Goal: Task Accomplishment & Management: Use online tool/utility

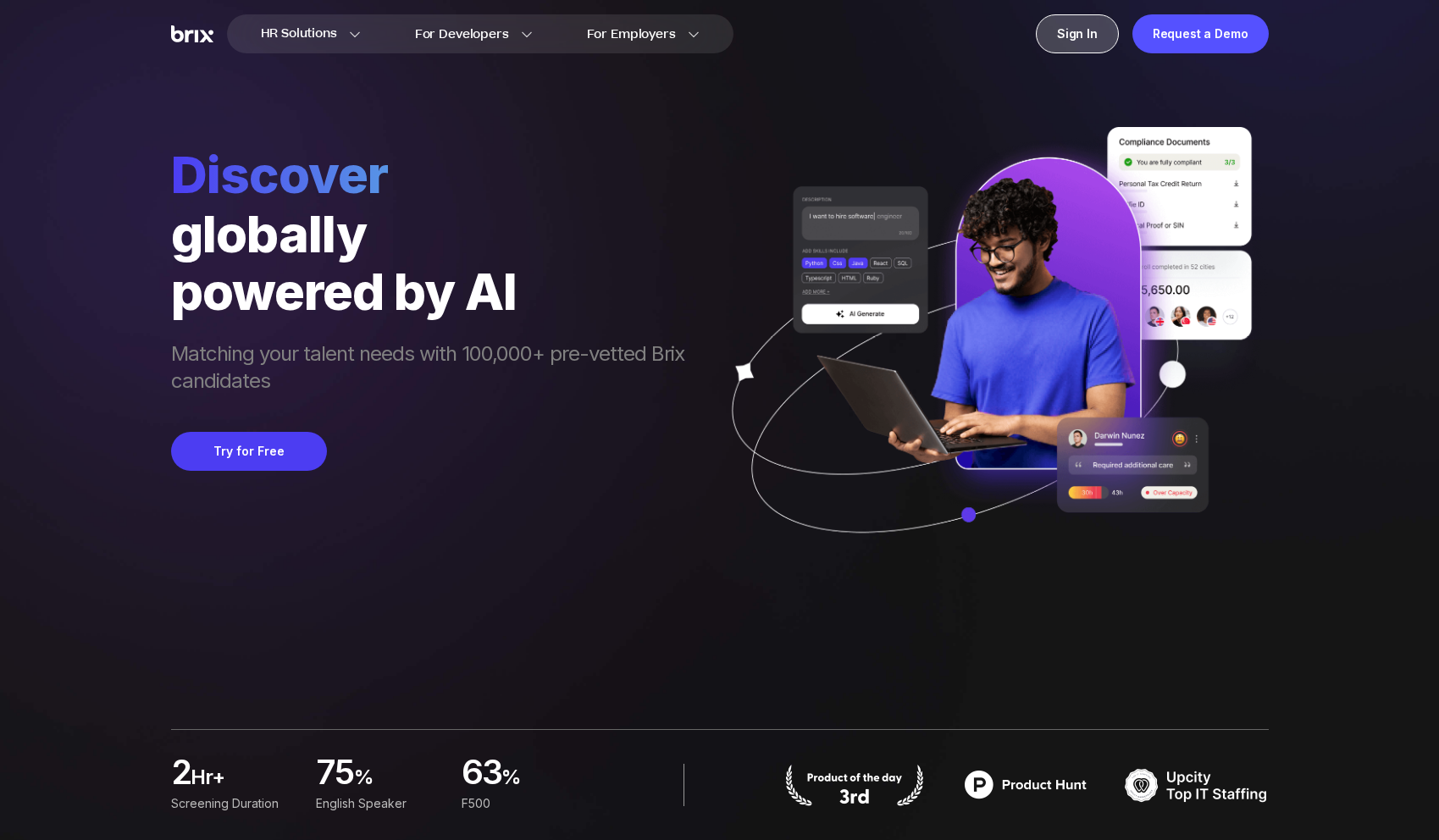
click at [1099, 24] on div "Sign In" at bounding box center [1077, 33] width 83 height 39
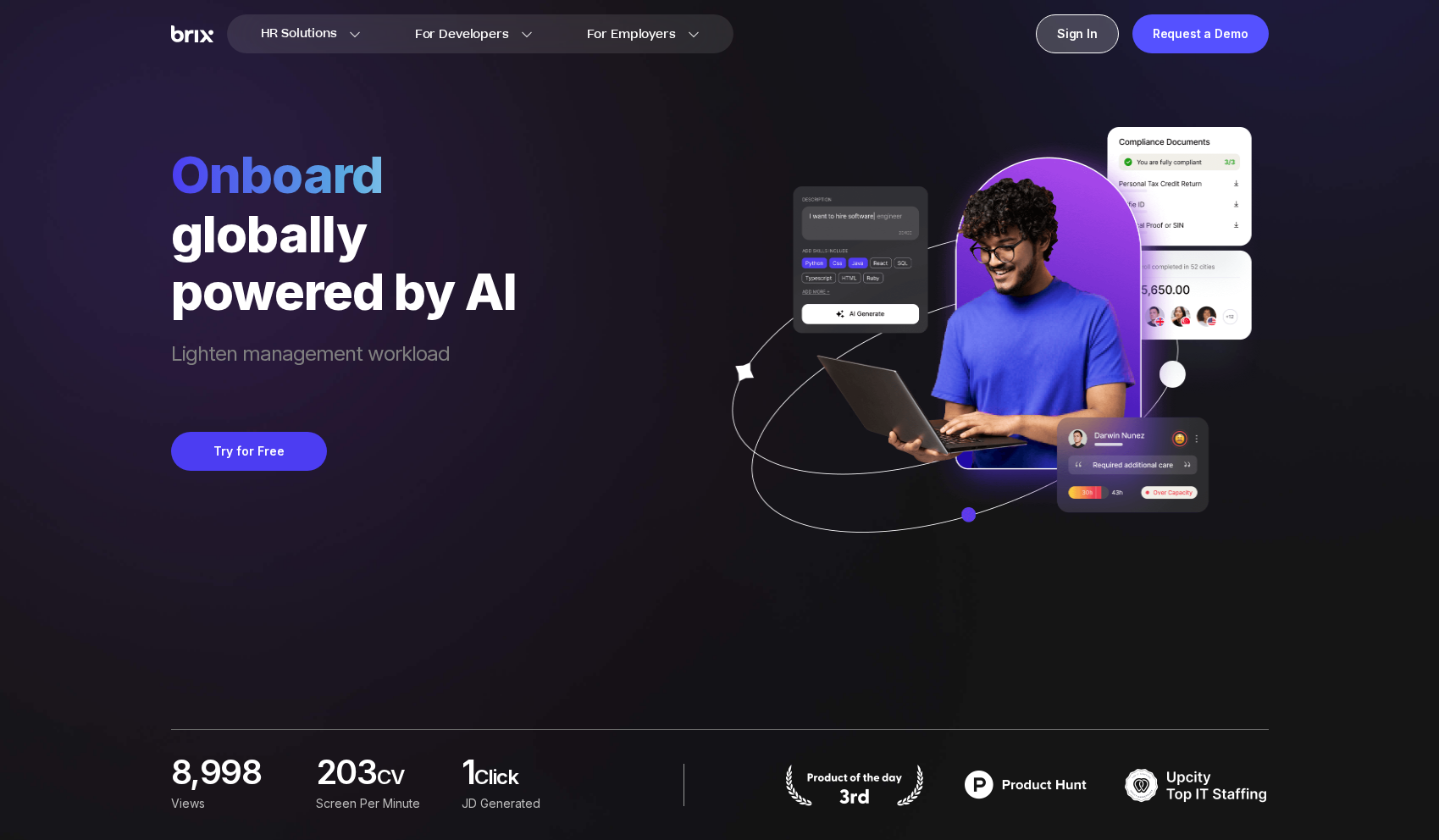
click at [1081, 34] on div "Sign In" at bounding box center [1077, 33] width 83 height 39
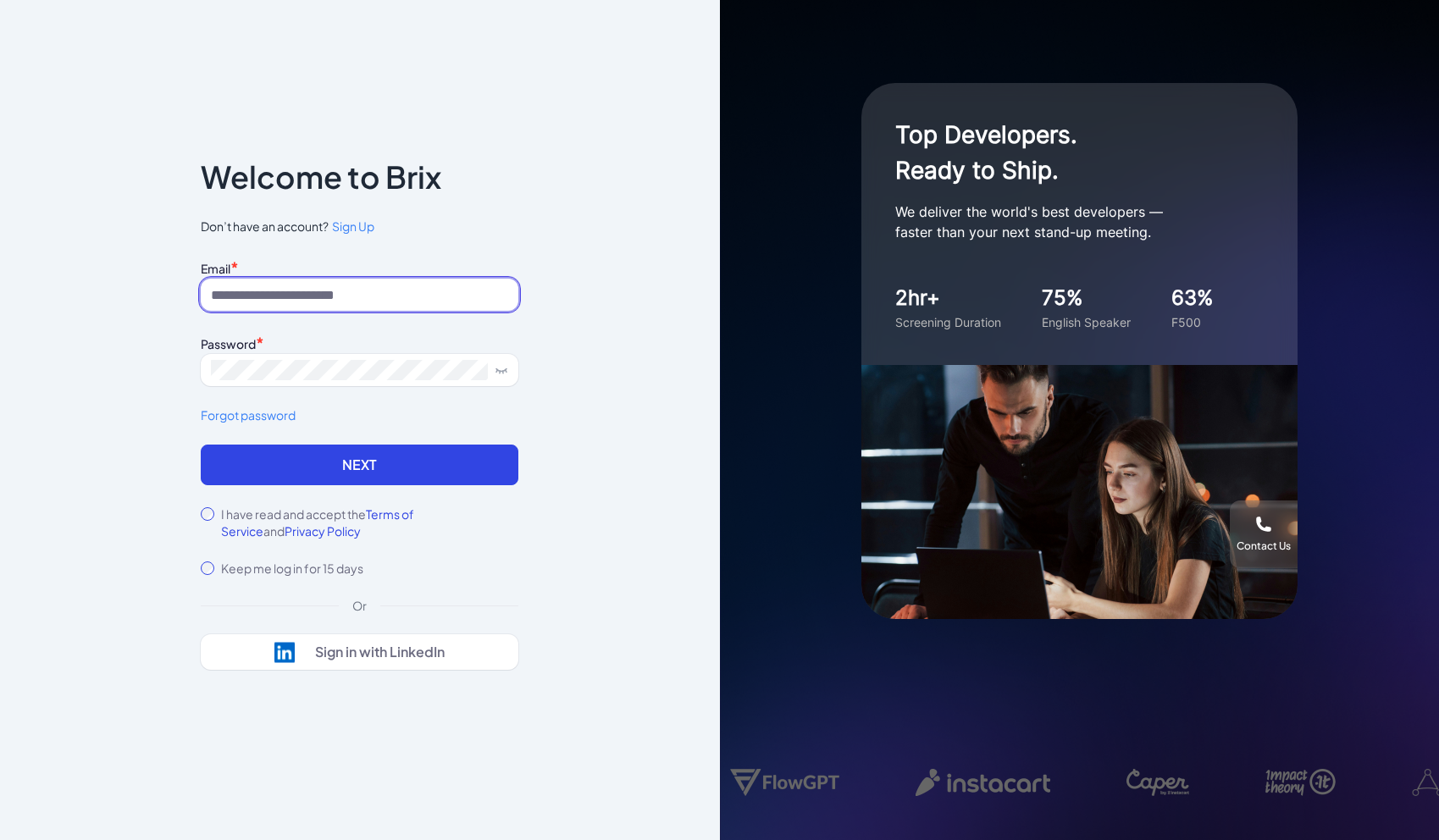
click at [303, 295] on input at bounding box center [360, 295] width 318 height 32
paste input "*********"
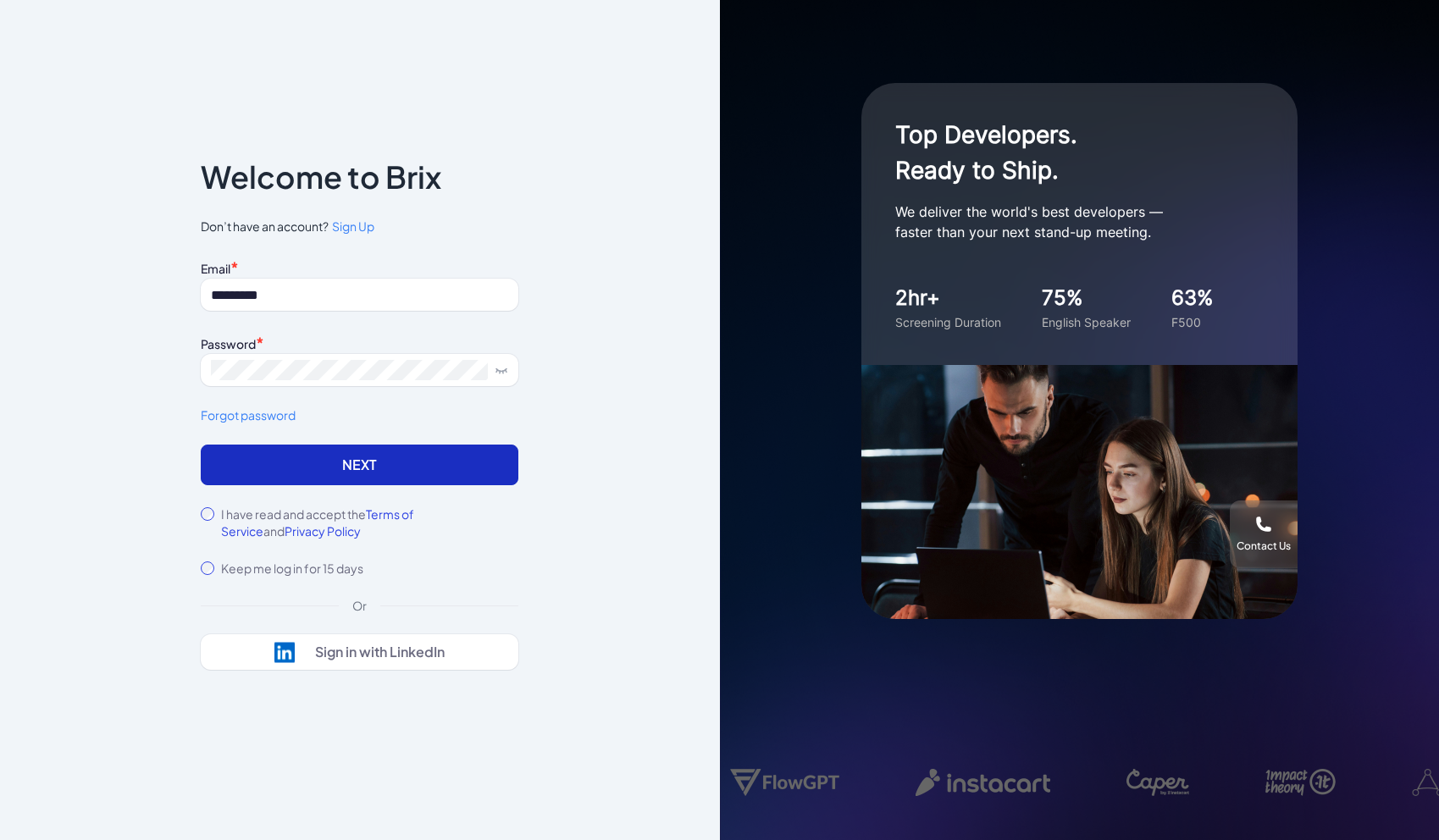
click at [423, 465] on button "Next" at bounding box center [360, 465] width 318 height 41
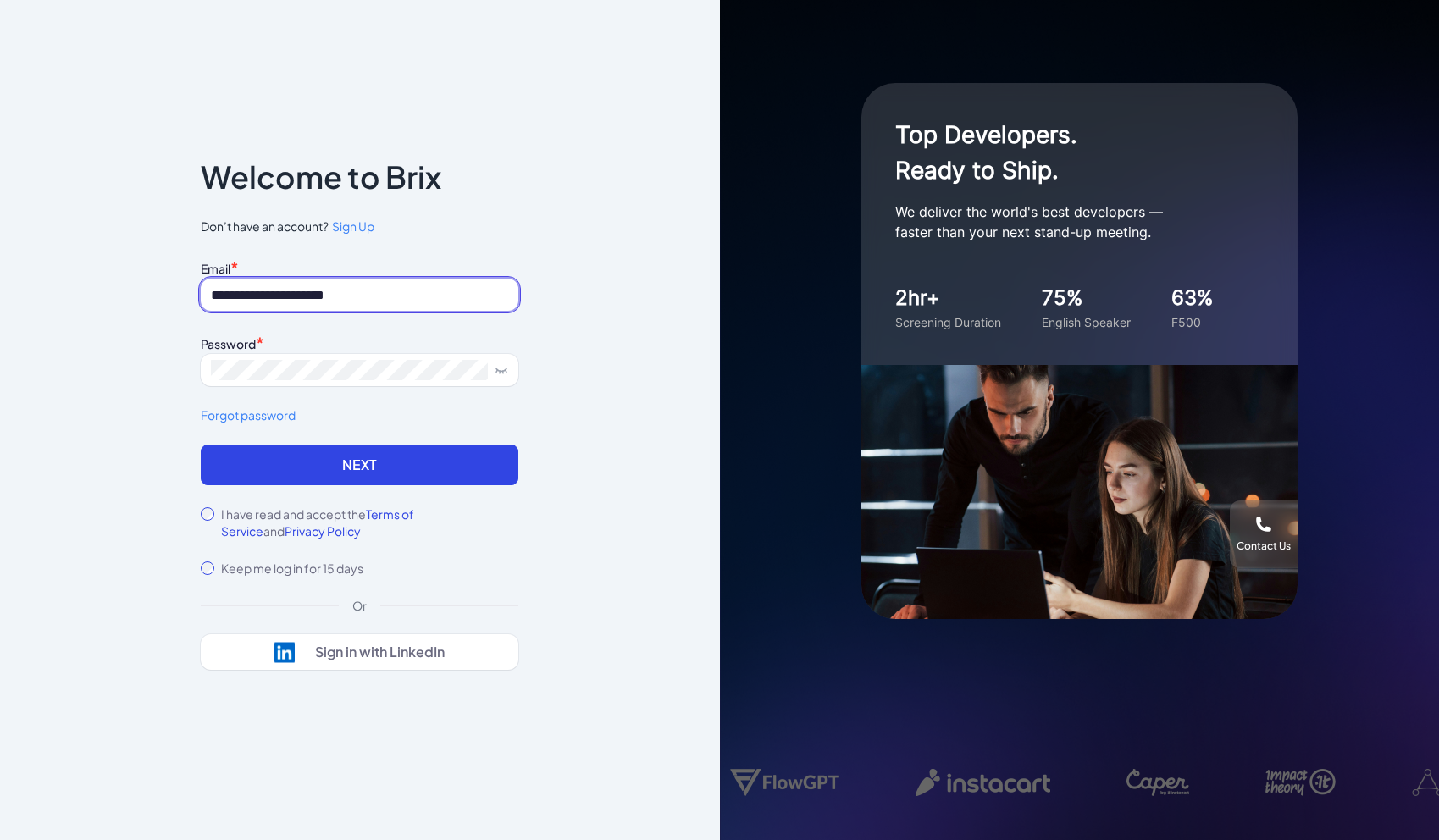
type input "**********"
click at [201, 445] on button "Next" at bounding box center [360, 465] width 318 height 41
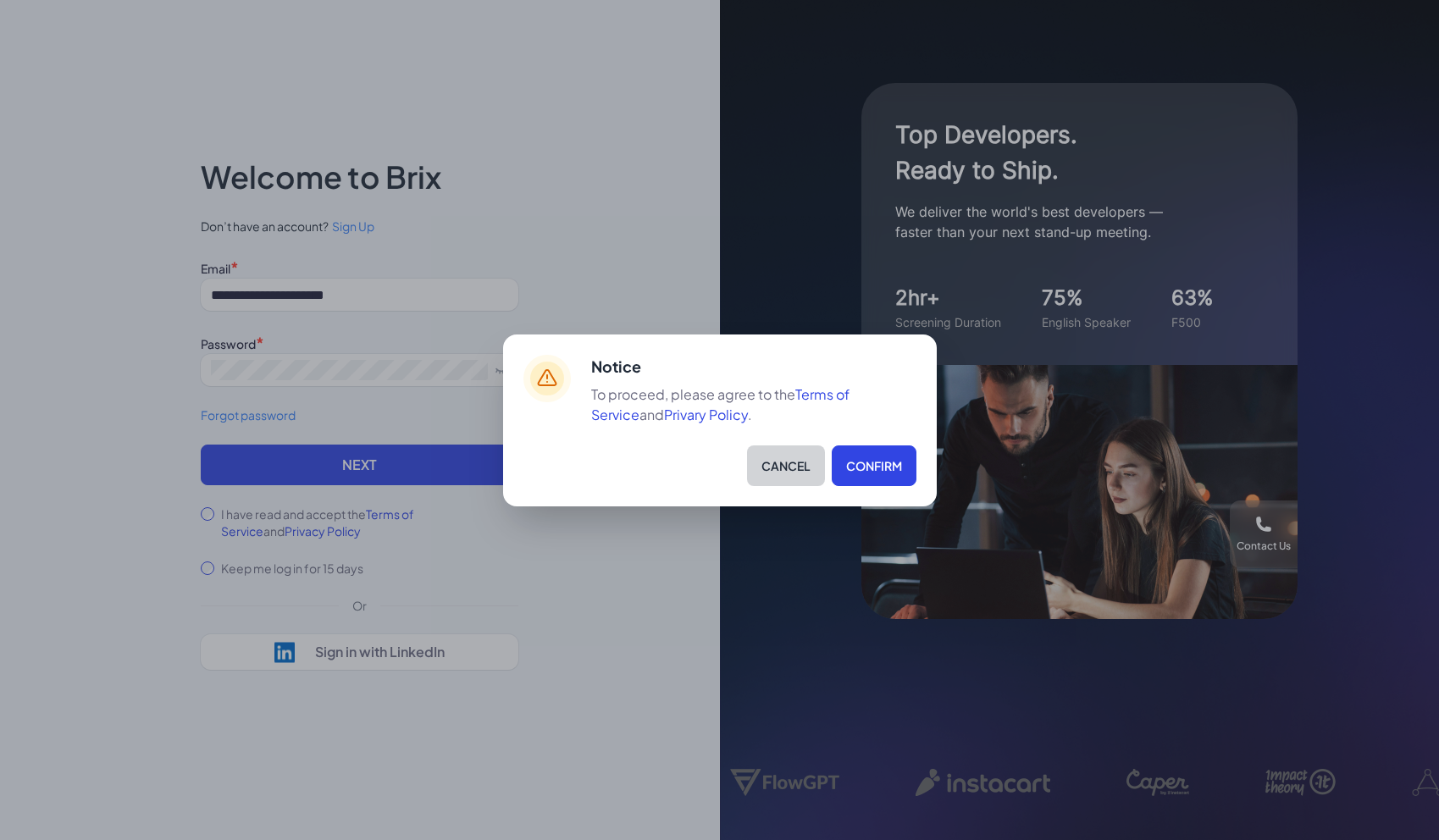
click at [768, 461] on button "Cancel" at bounding box center [786, 465] width 78 height 41
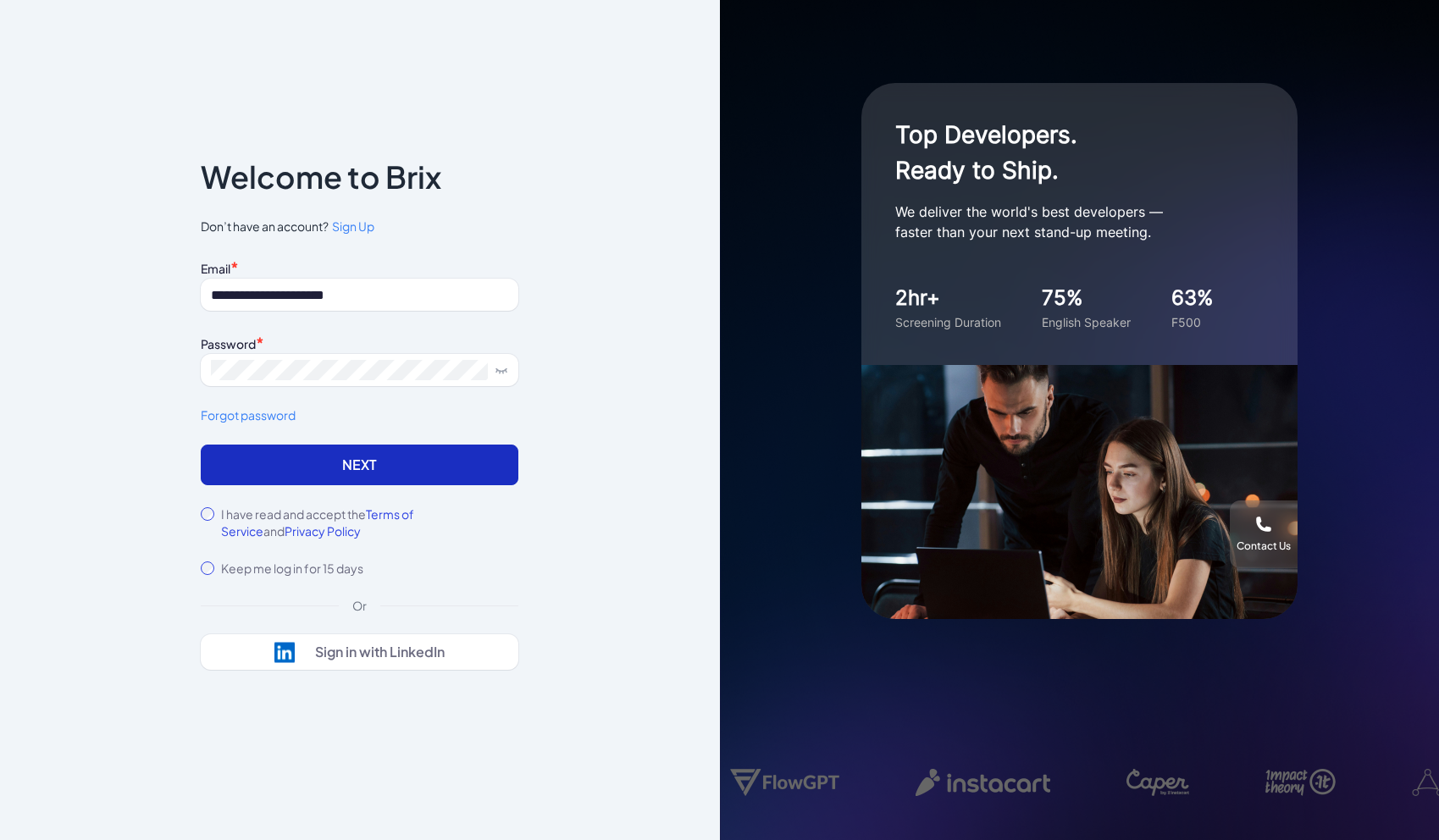
click at [430, 463] on button "Next" at bounding box center [360, 465] width 318 height 41
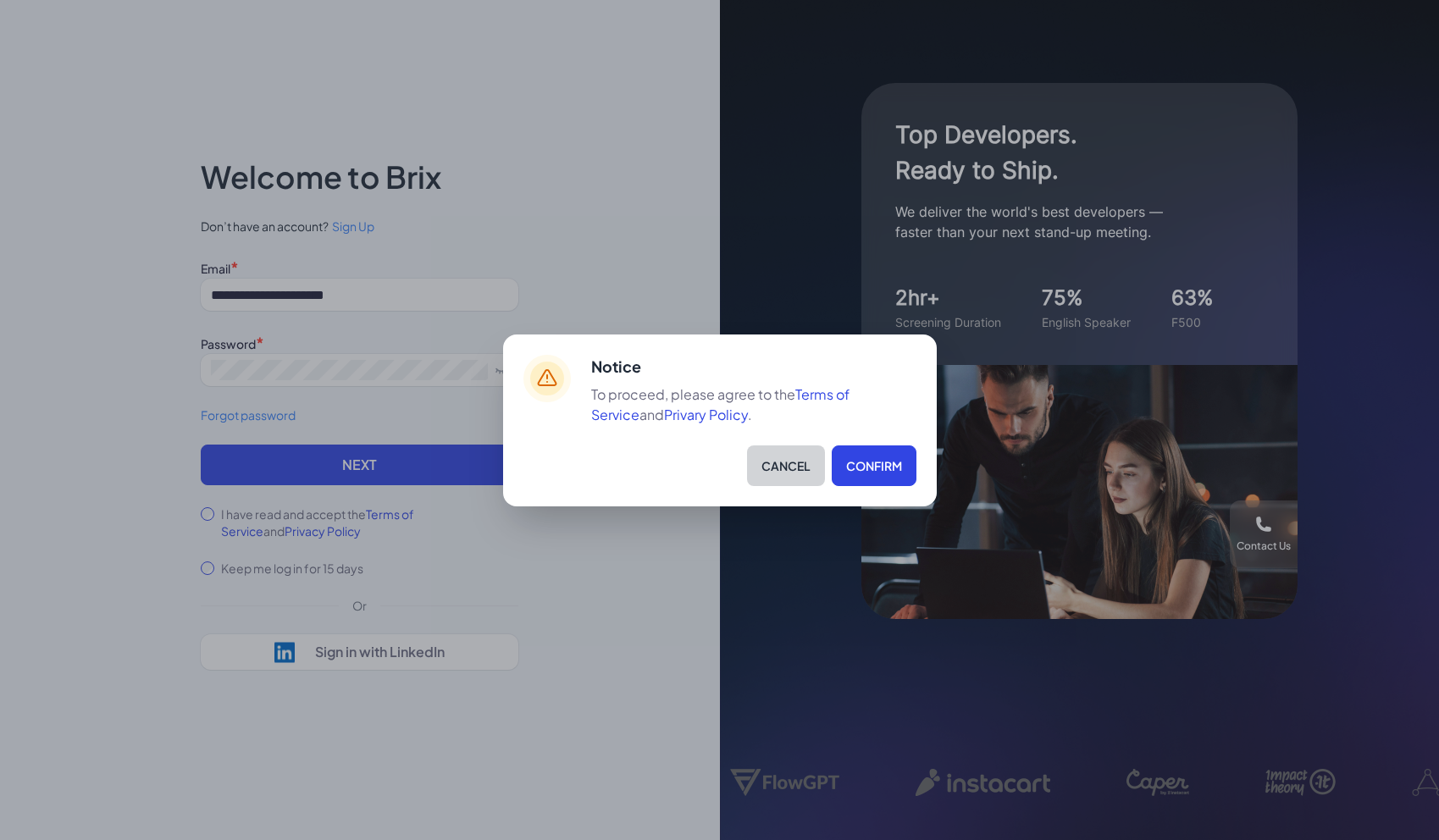
click at [779, 468] on button "Cancel" at bounding box center [786, 465] width 78 height 41
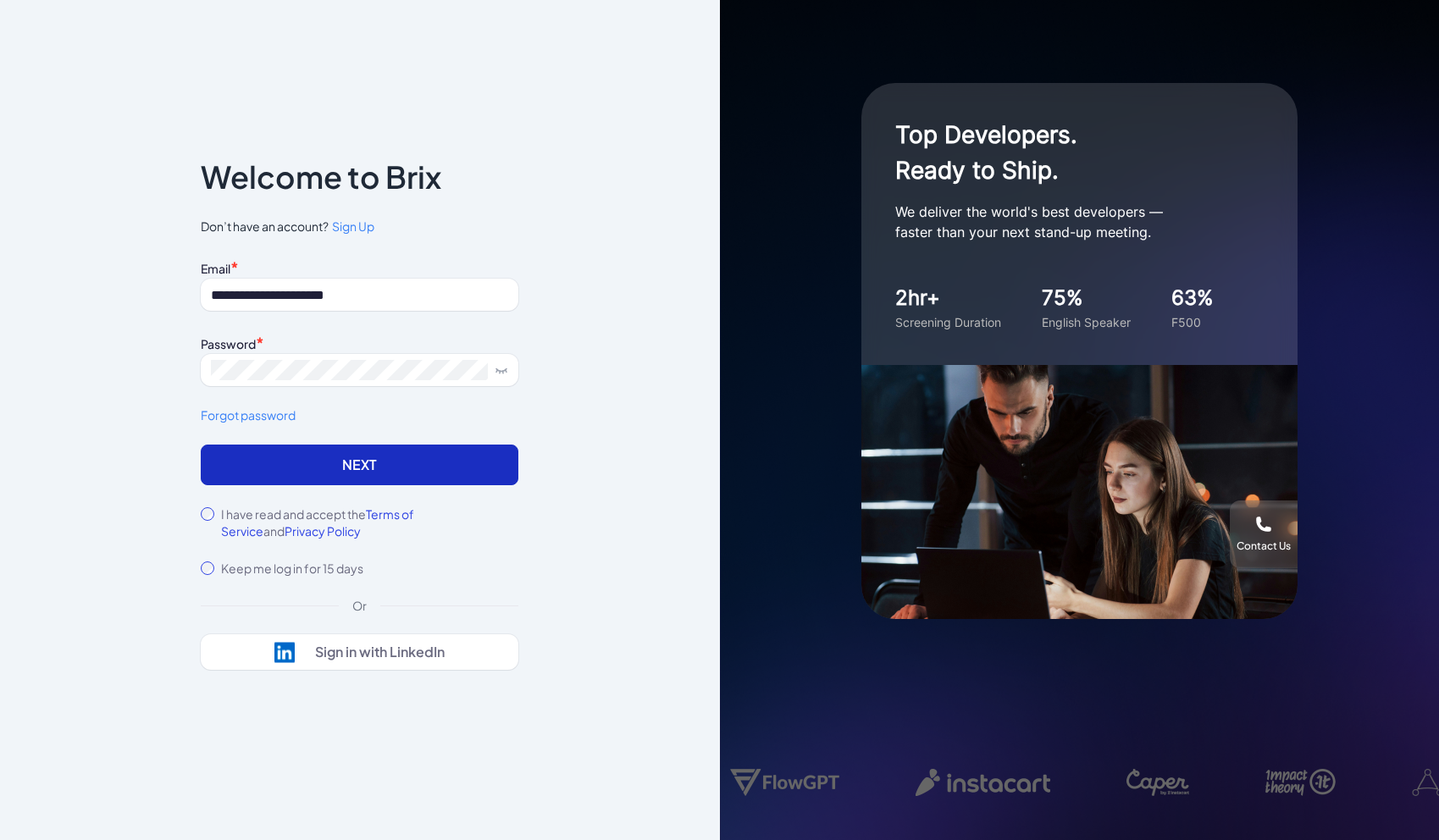
click at [325, 461] on button "Next" at bounding box center [360, 465] width 318 height 41
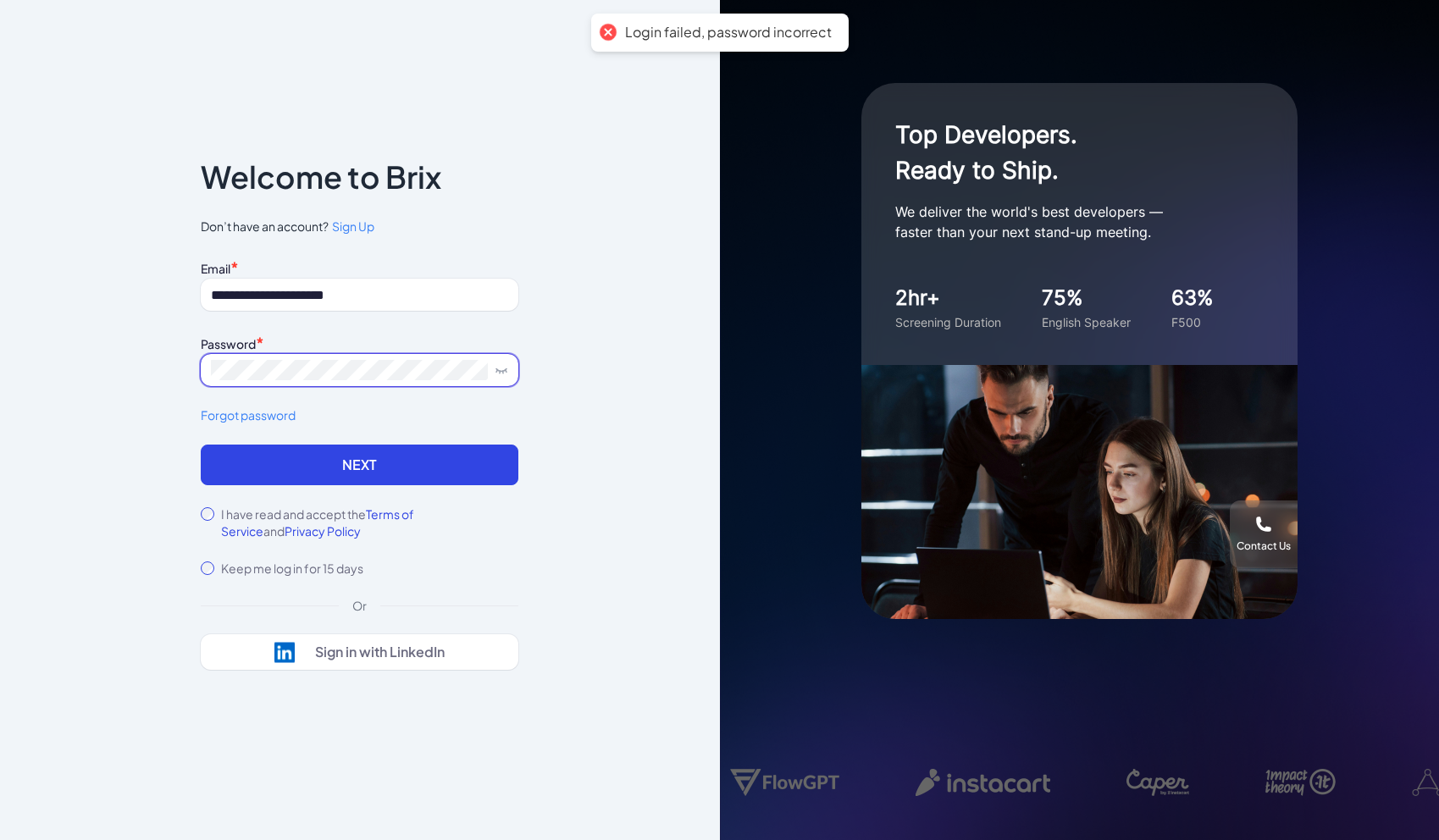
click at [355, 356] on span at bounding box center [360, 370] width 318 height 32
click at [359, 469] on button "Next" at bounding box center [360, 465] width 318 height 41
click at [380, 292] on input "**********" at bounding box center [360, 295] width 318 height 32
click at [201, 445] on button "Next" at bounding box center [360, 465] width 318 height 41
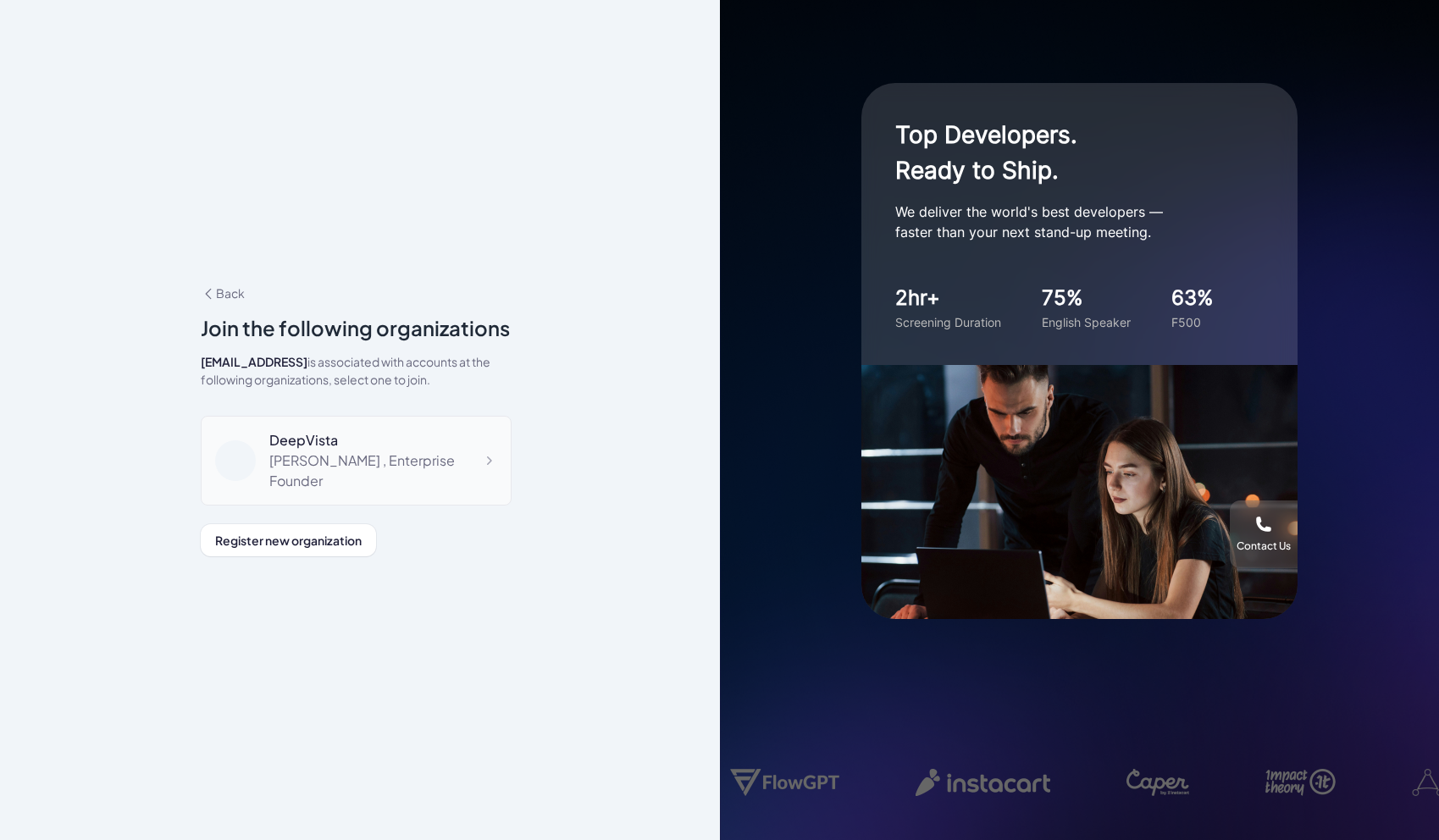
click at [335, 463] on div "Jing Conan Wang , Enterprise Founder" at bounding box center [382, 471] width 228 height 41
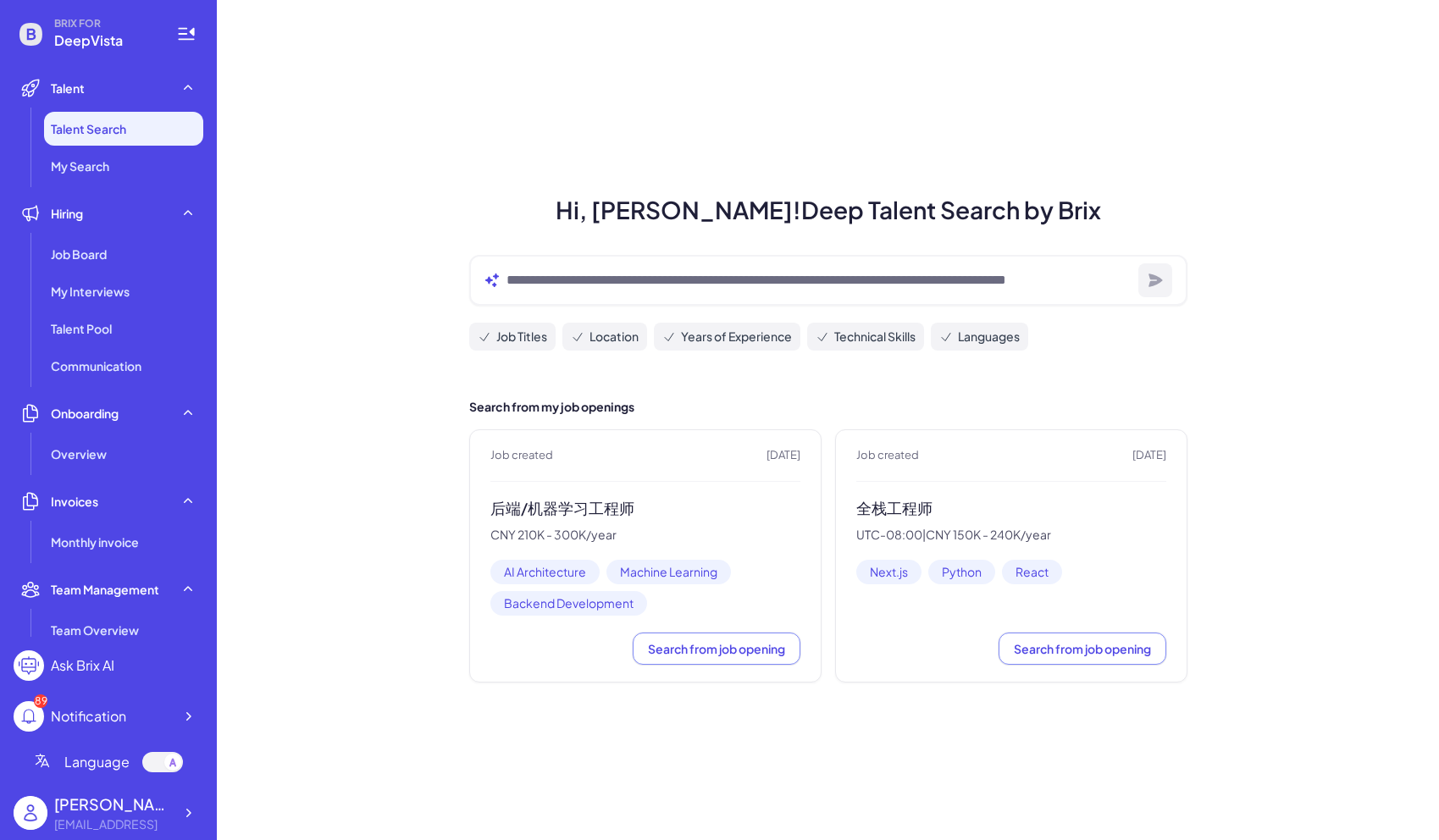
click at [582, 505] on h3 "后端/机器学习工程师" at bounding box center [644, 509] width 310 height 20
click at [548, 454] on span "Job created" at bounding box center [521, 455] width 63 height 17
click at [667, 655] on span "Search from job opening" at bounding box center [717, 648] width 137 height 15
click at [100, 255] on span "Job Board" at bounding box center [79, 254] width 56 height 17
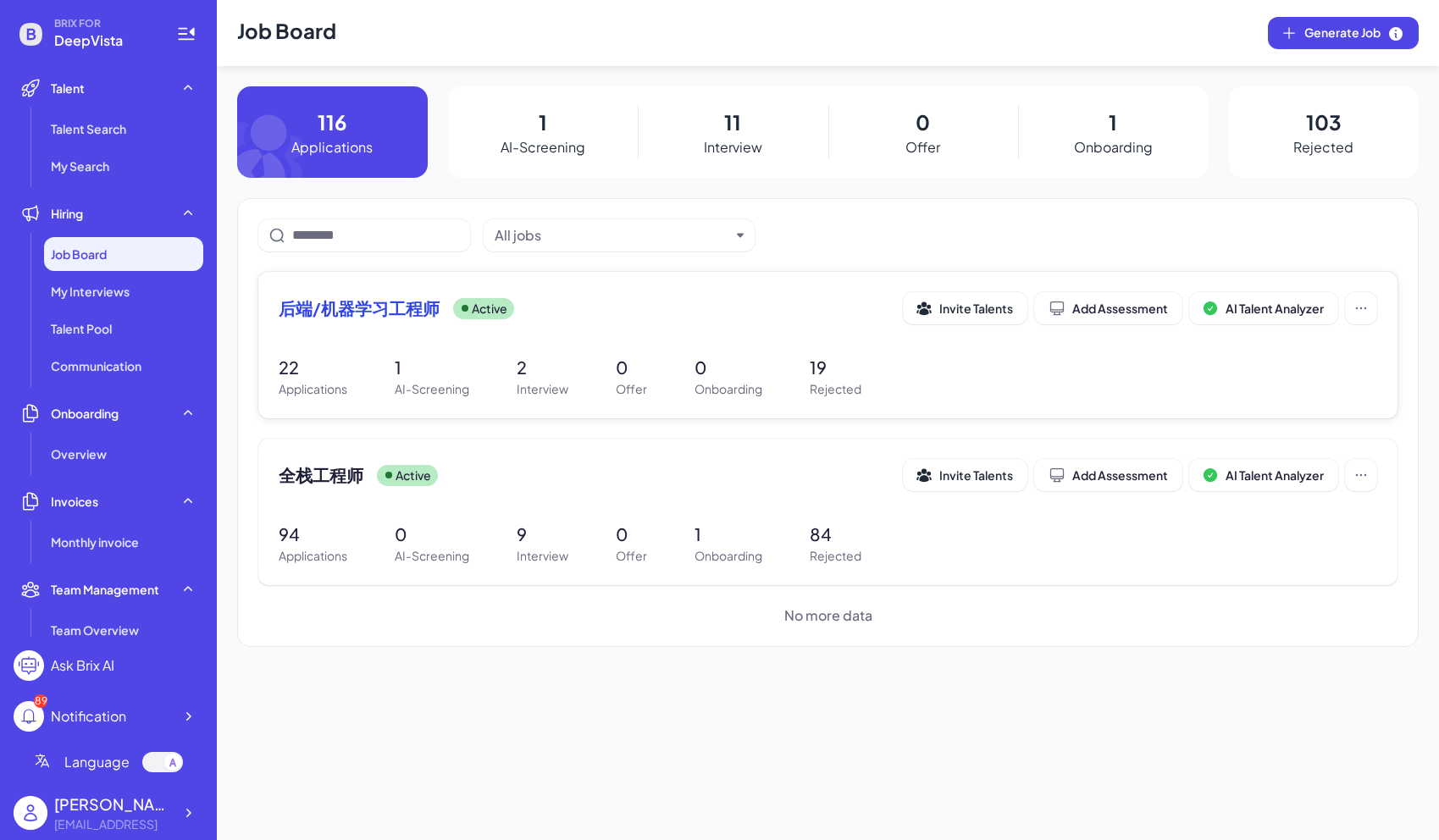
click at [308, 313] on span "后端/机器学习工程师" at bounding box center [360, 309] width 161 height 24
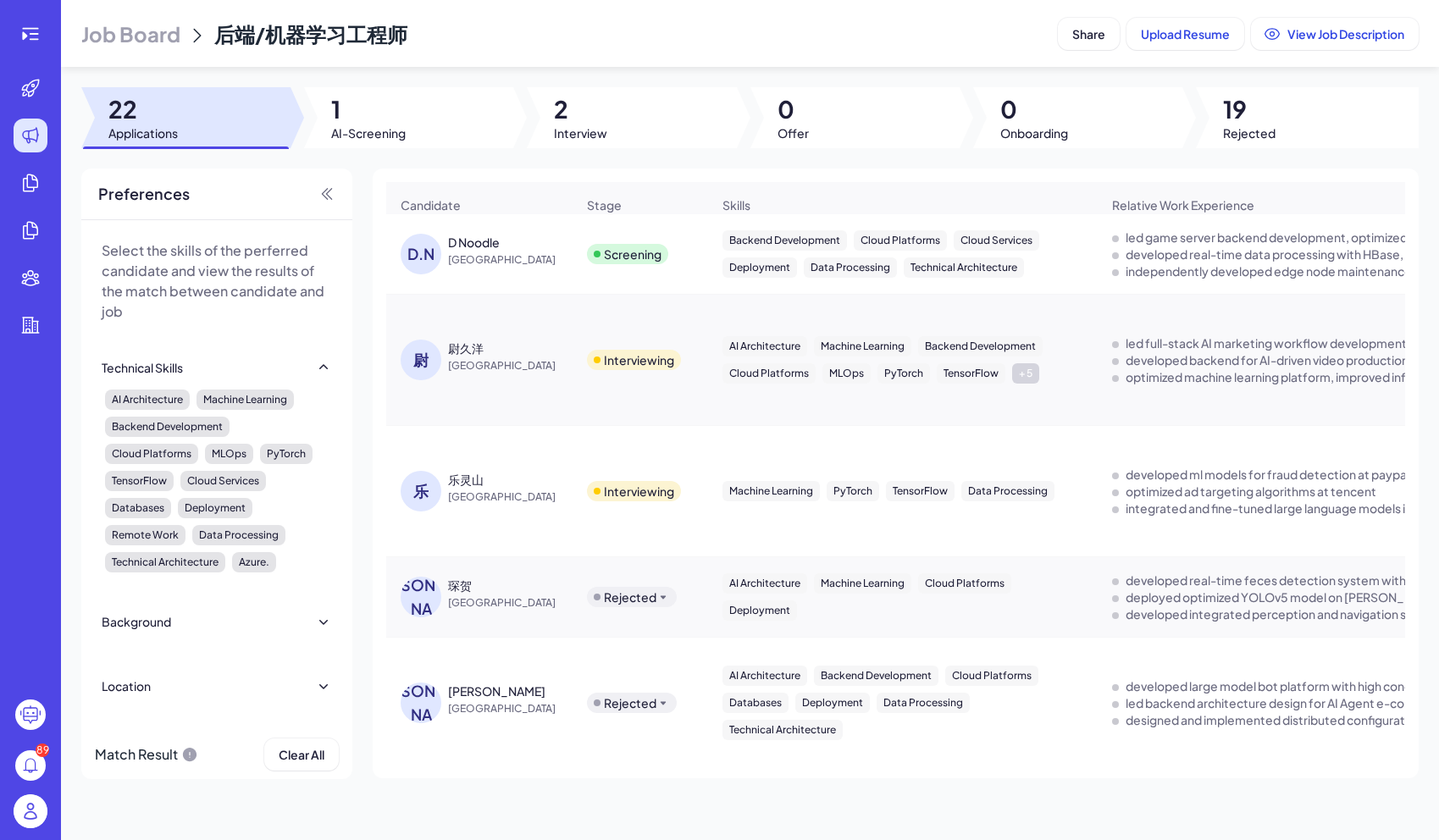
click at [473, 250] on div "D Noodle" at bounding box center [474, 242] width 52 height 17
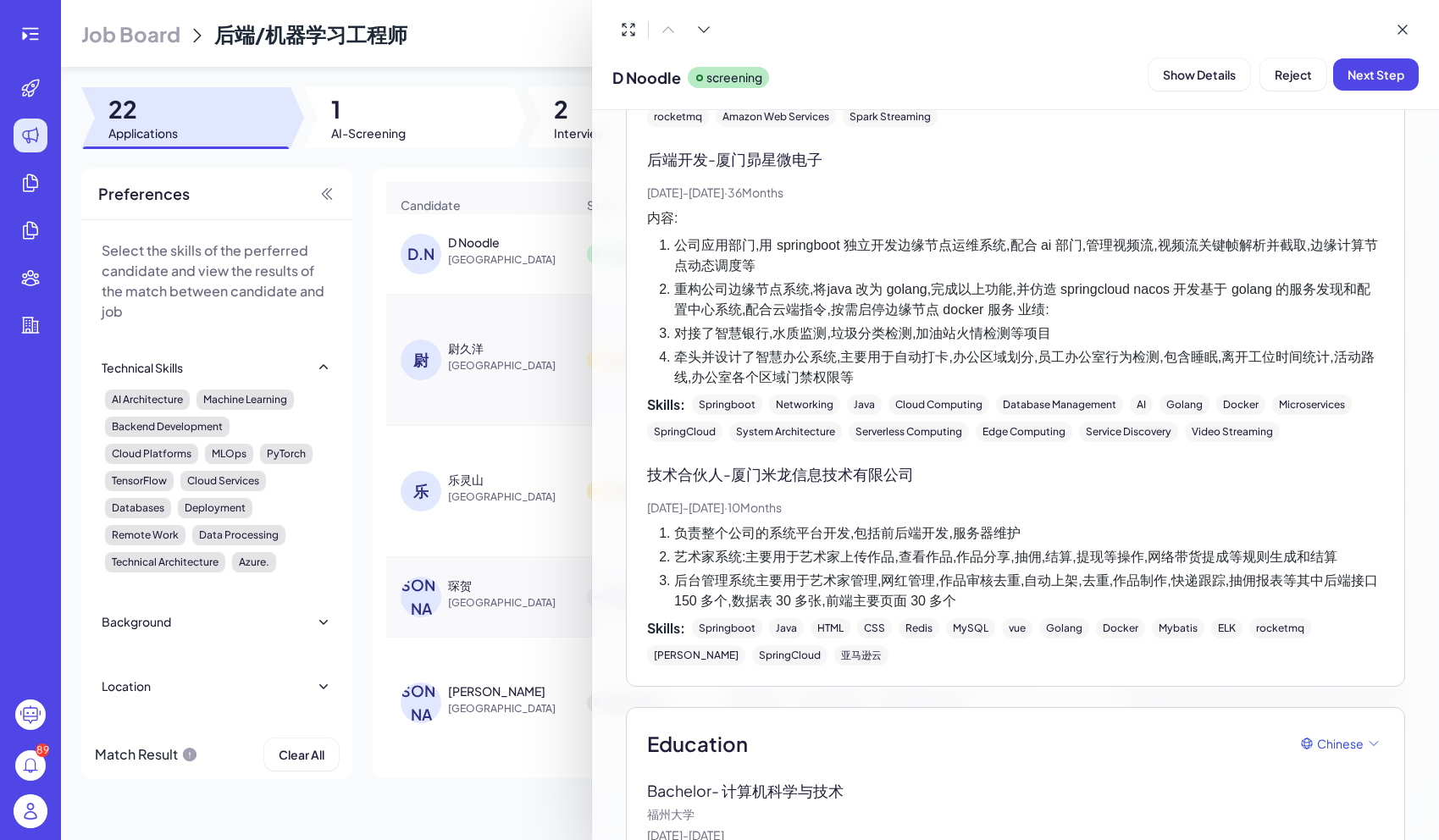
scroll to position [1056, 0]
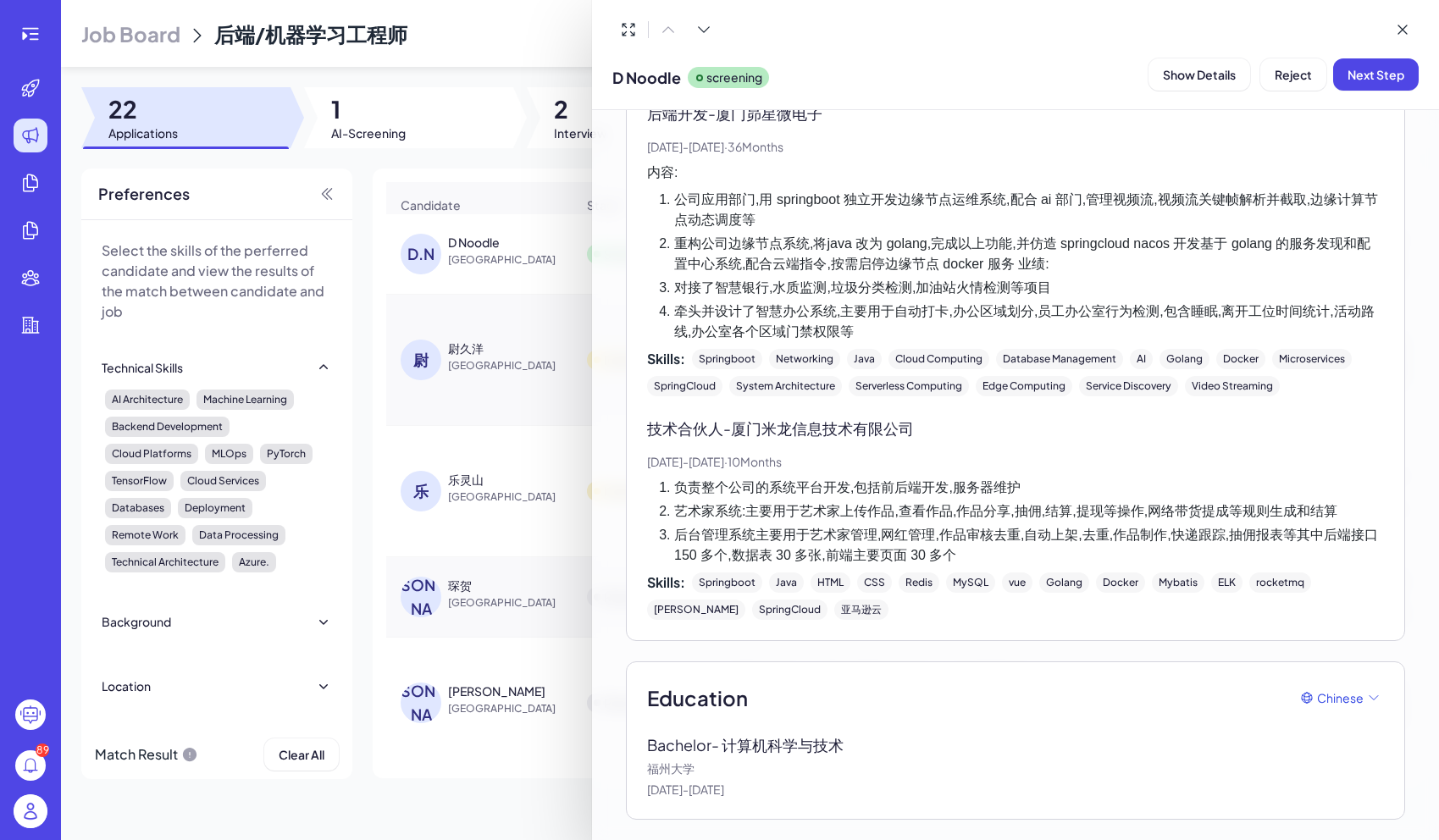
click at [552, 421] on div at bounding box center [719, 420] width 1439 height 840
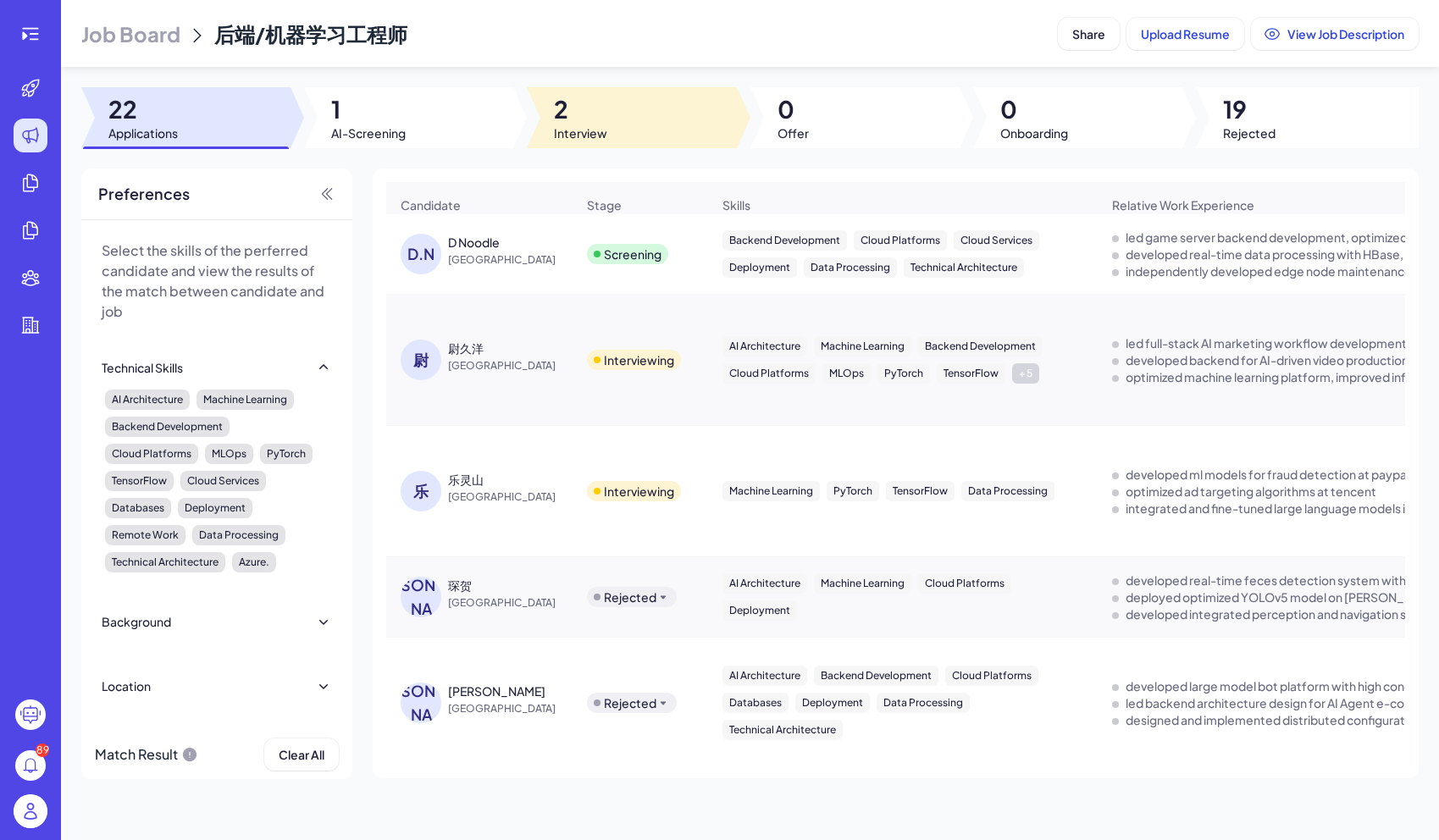
click at [570, 138] on span "Interview" at bounding box center [581, 132] width 54 height 17
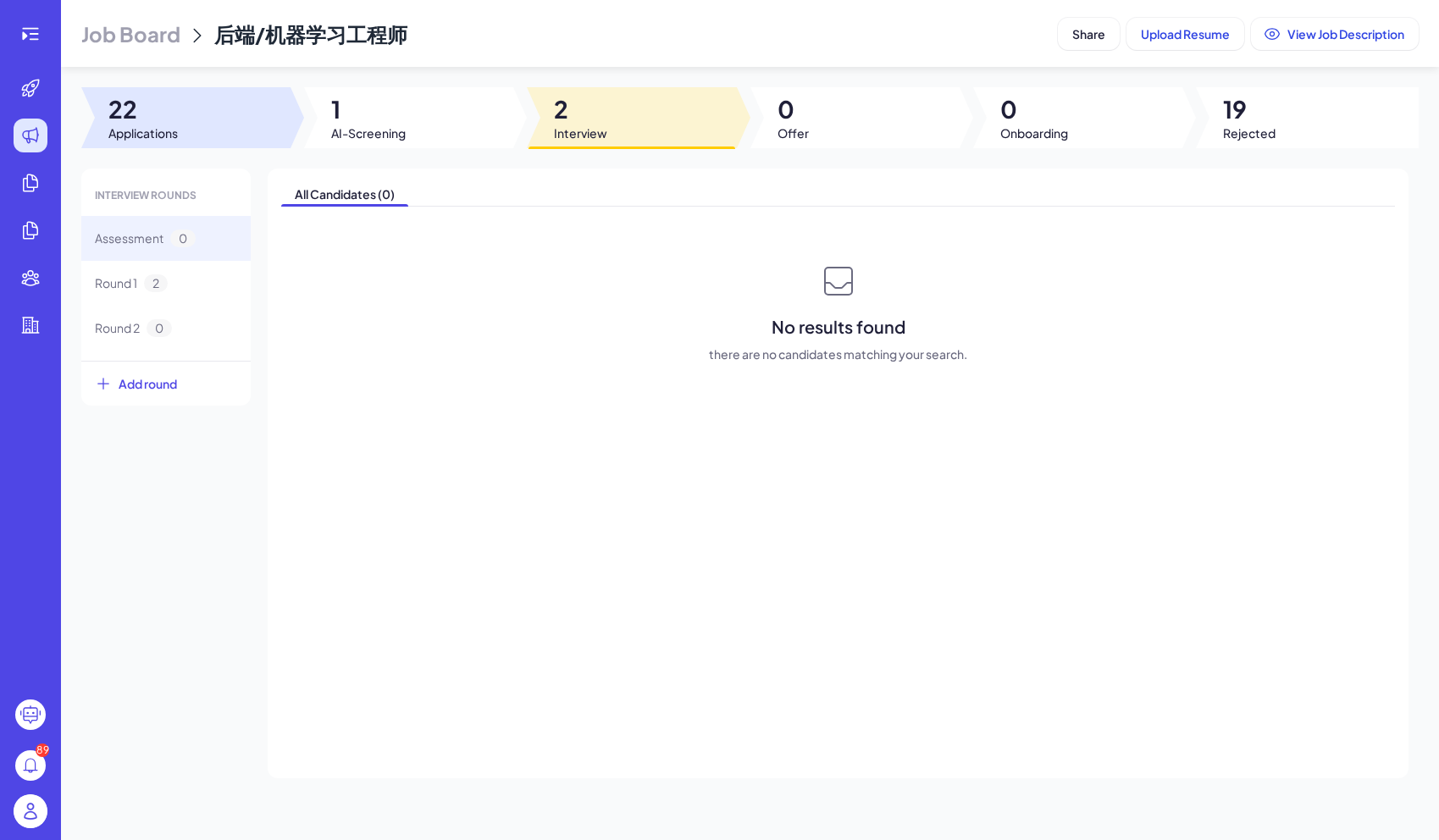
click at [167, 135] on span "Applications" at bounding box center [143, 132] width 70 height 17
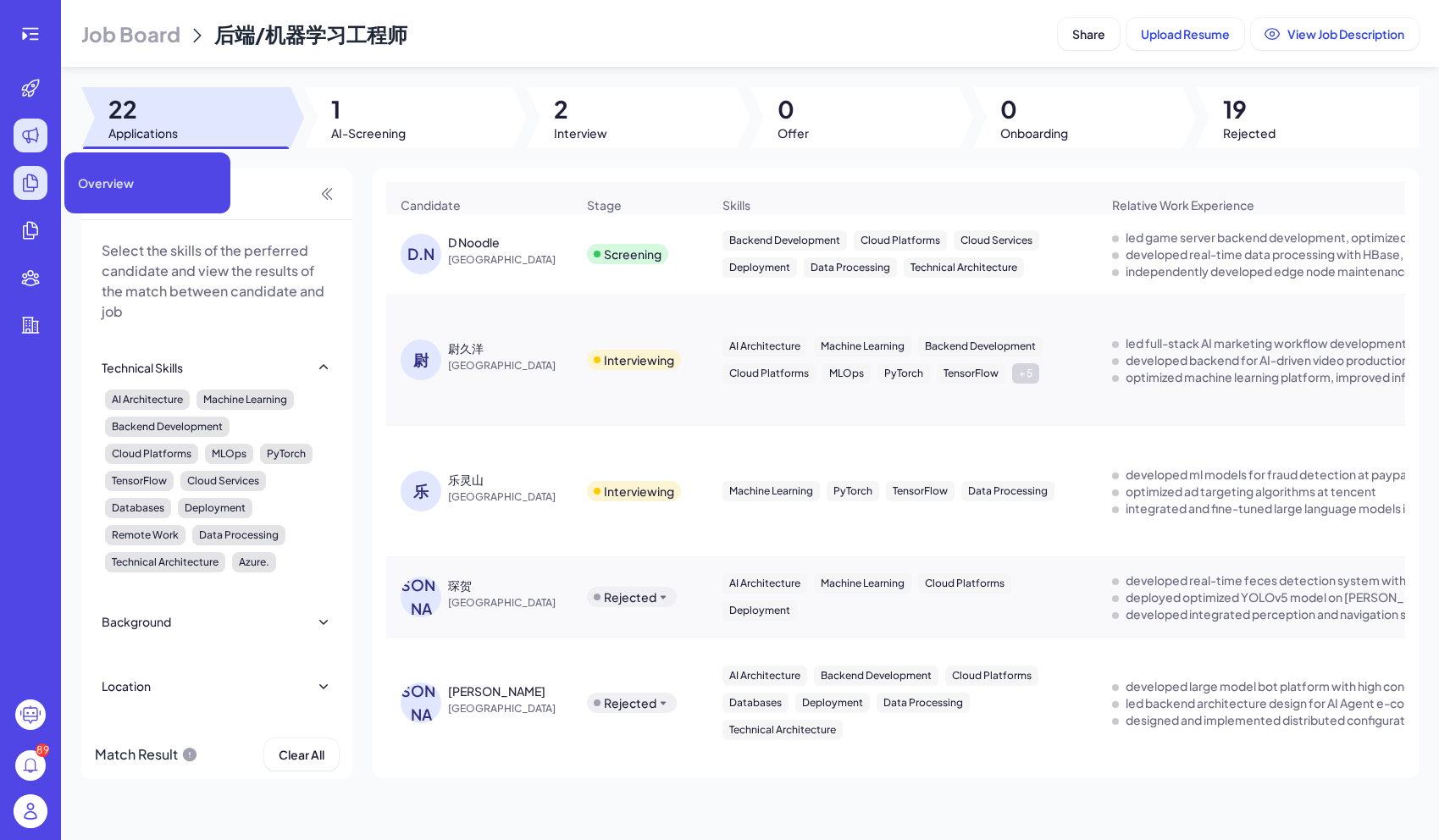
click at [33, 184] on icon at bounding box center [30, 183] width 20 height 20
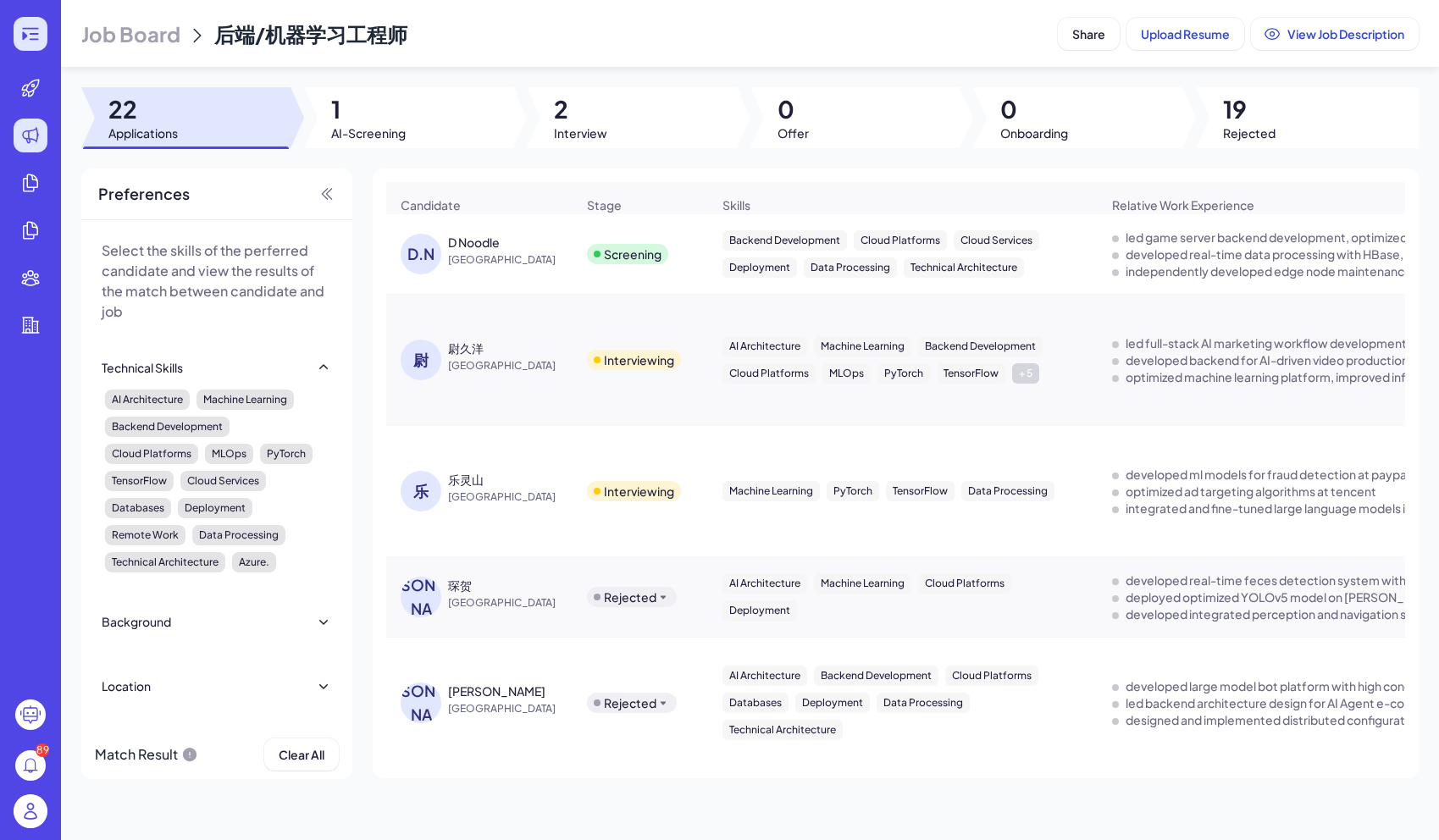
click at [41, 37] on div at bounding box center [31, 34] width 34 height 34
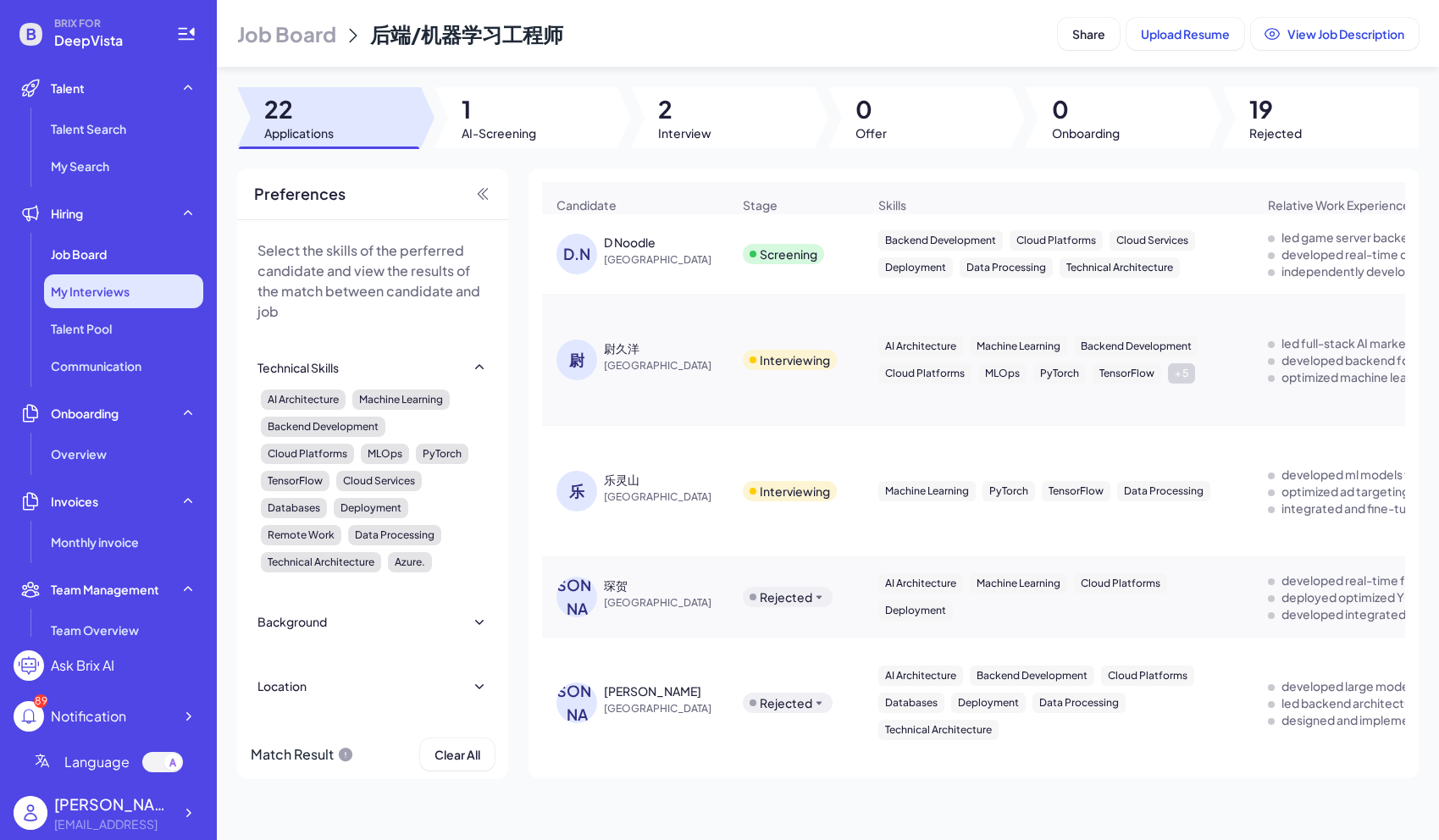
click at [154, 304] on div "My Interviews" at bounding box center [123, 292] width 159 height 34
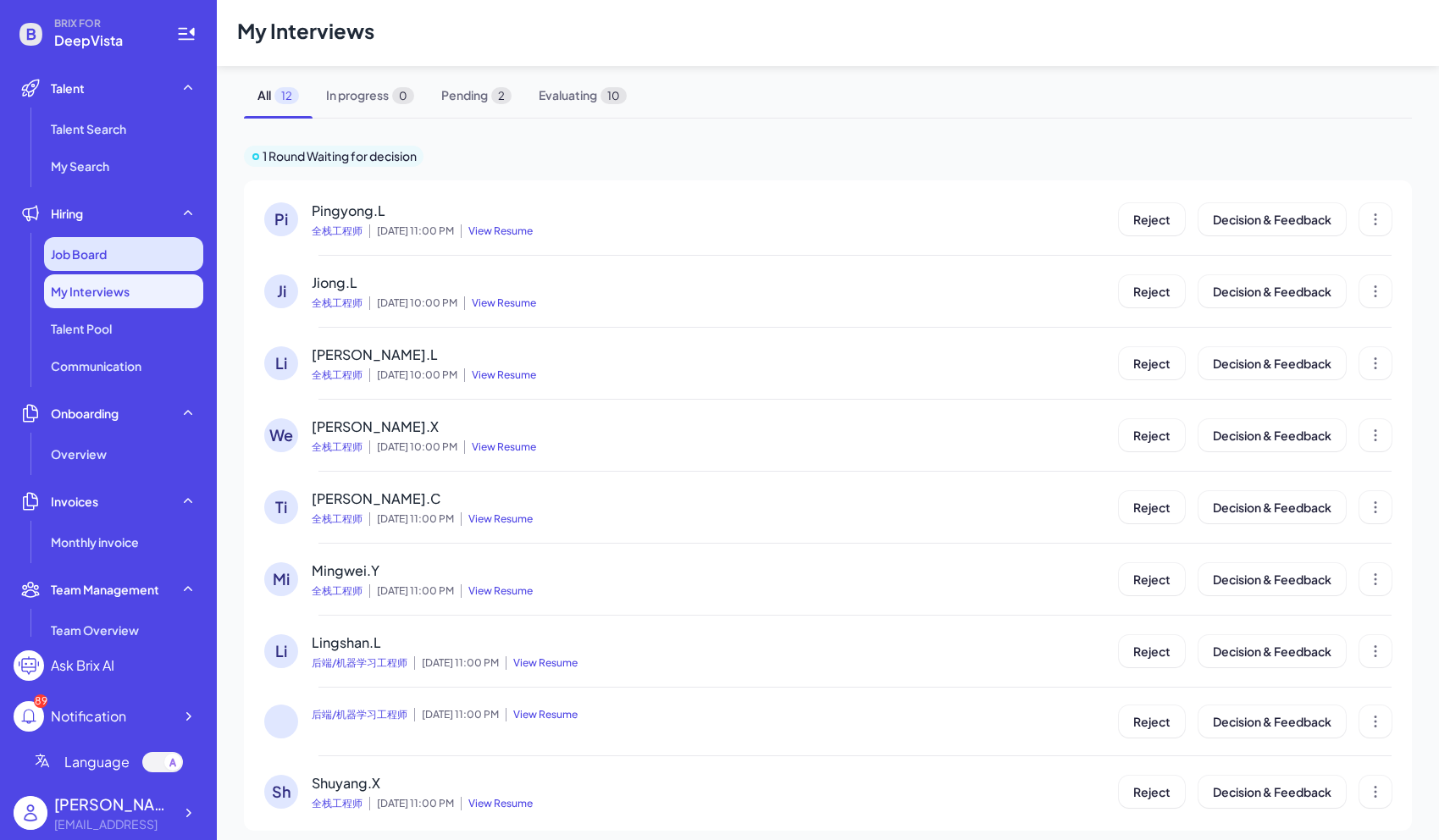
click at [147, 257] on div "Job Board" at bounding box center [123, 254] width 159 height 34
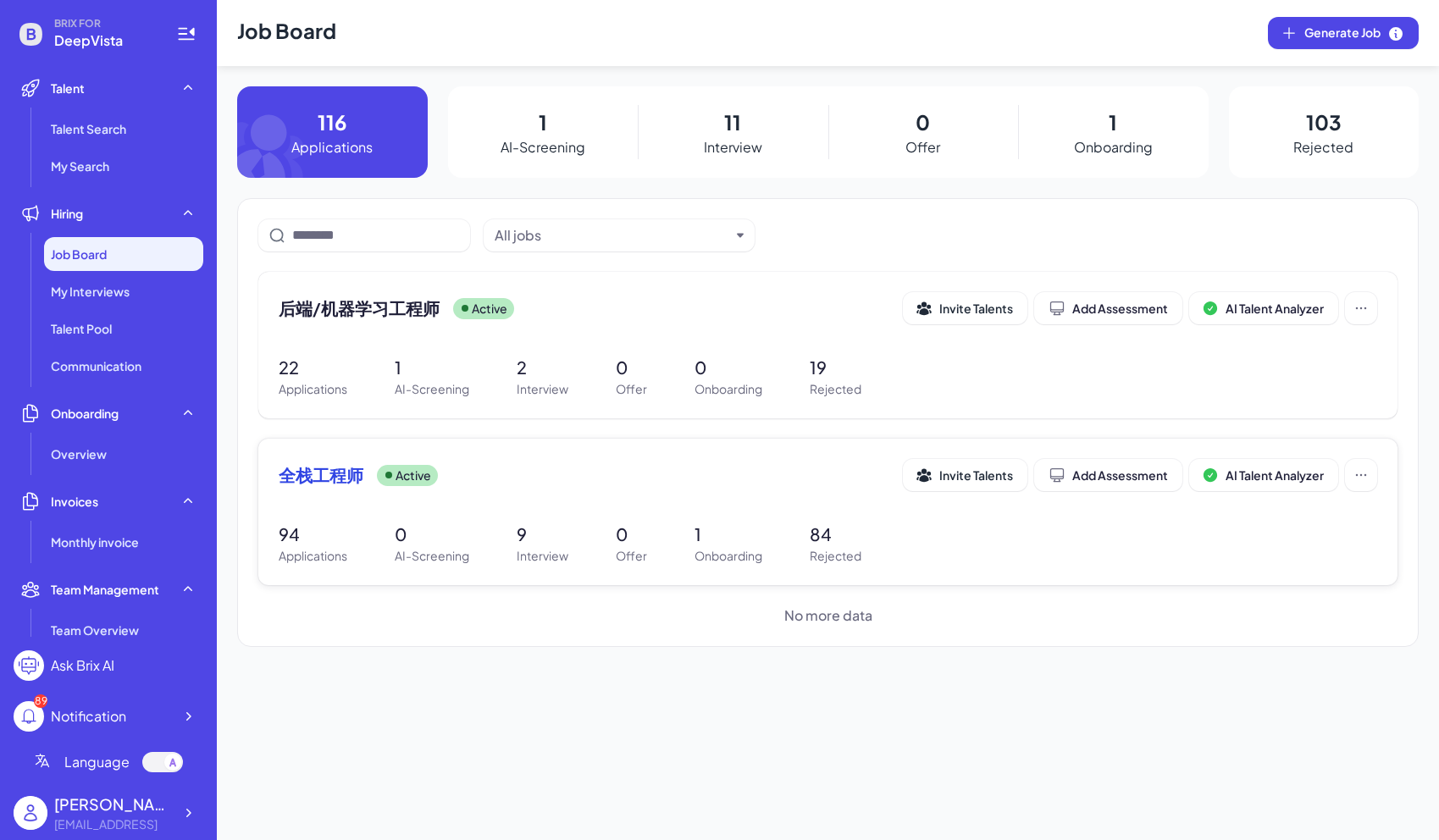
click at [309, 473] on span "全栈工程师" at bounding box center [321, 475] width 85 height 24
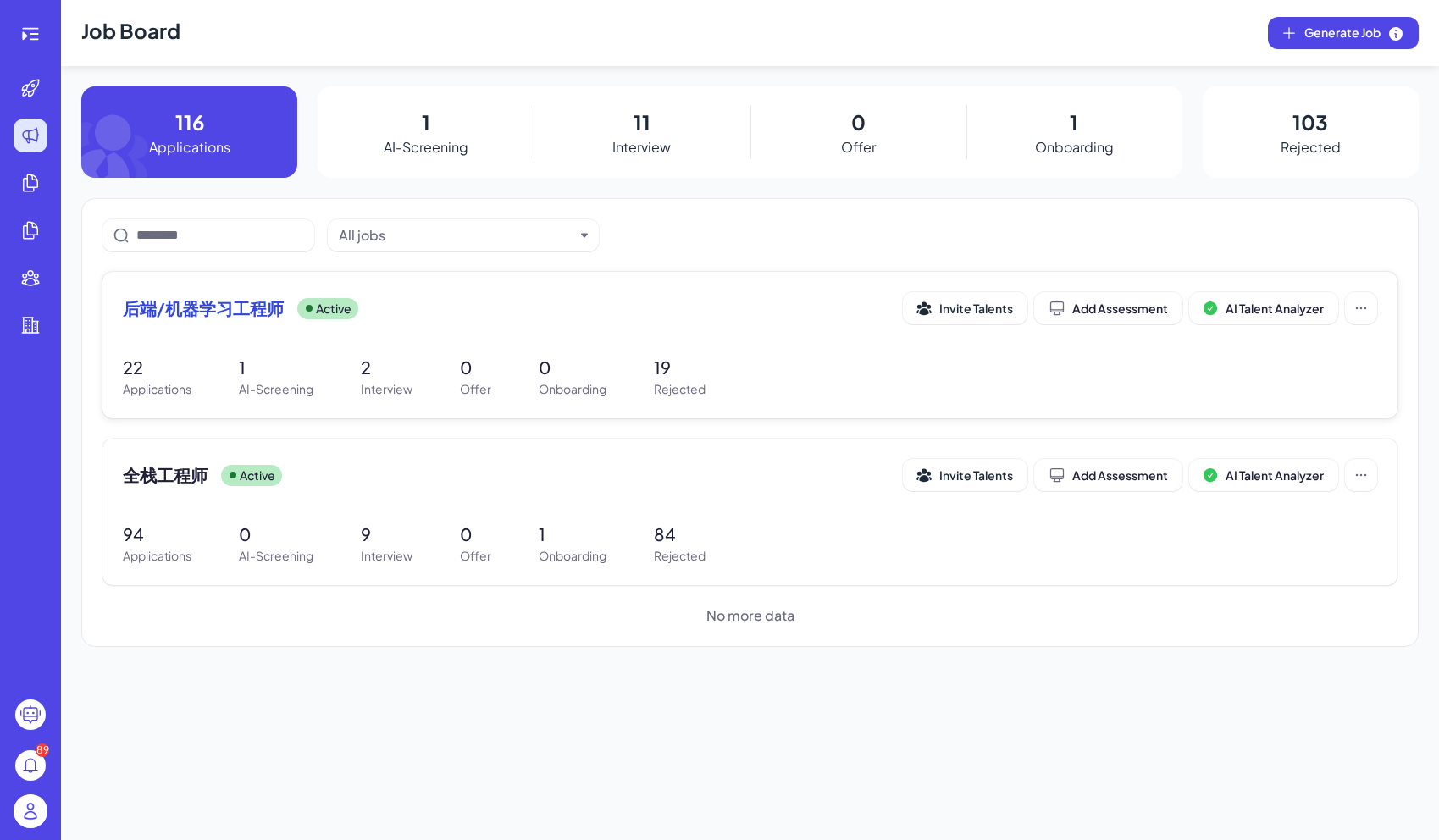
click at [252, 317] on span "后端/机器学习工程师" at bounding box center [203, 309] width 161 height 24
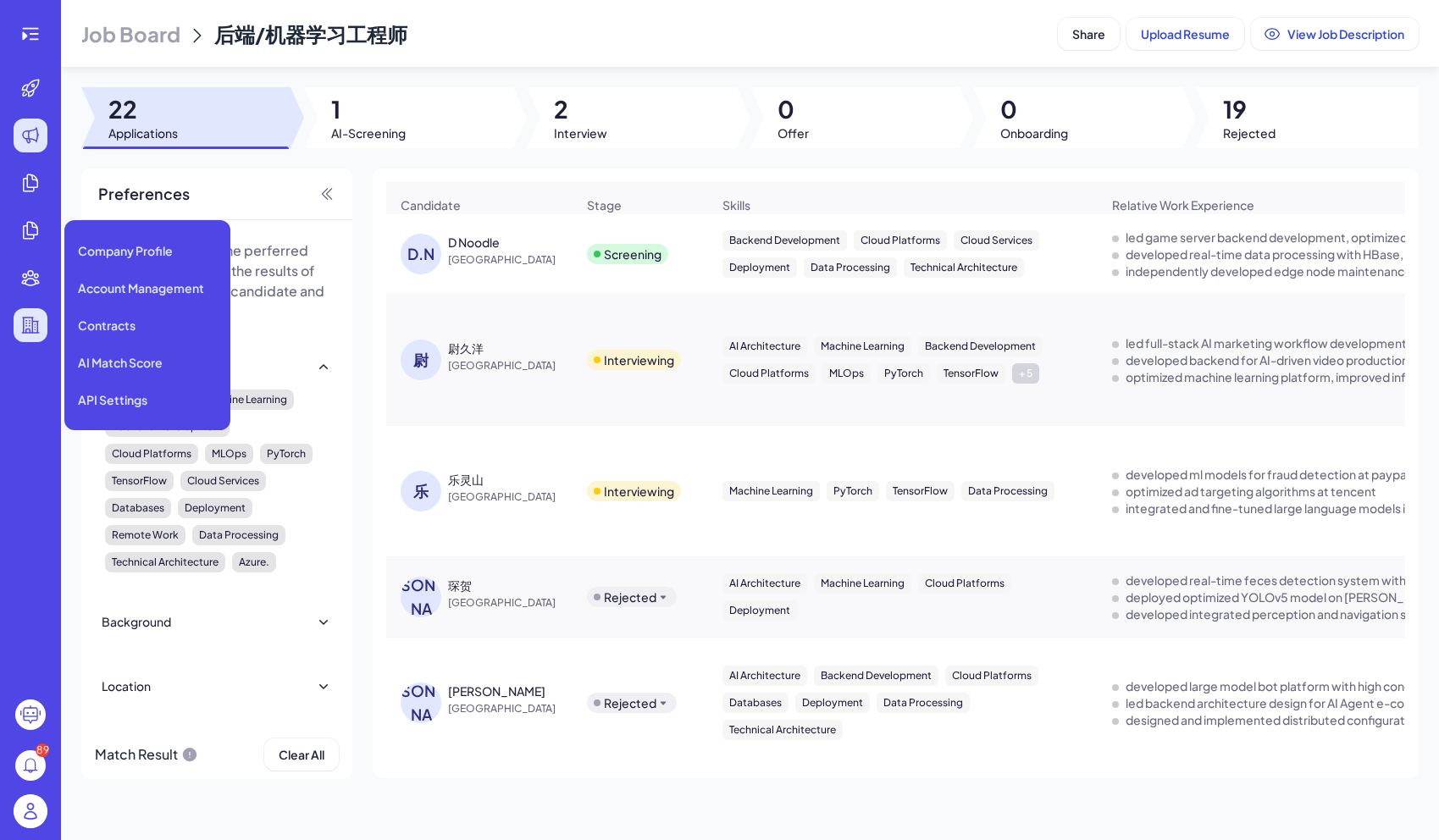
click at [42, 324] on div at bounding box center [31, 325] width 34 height 34
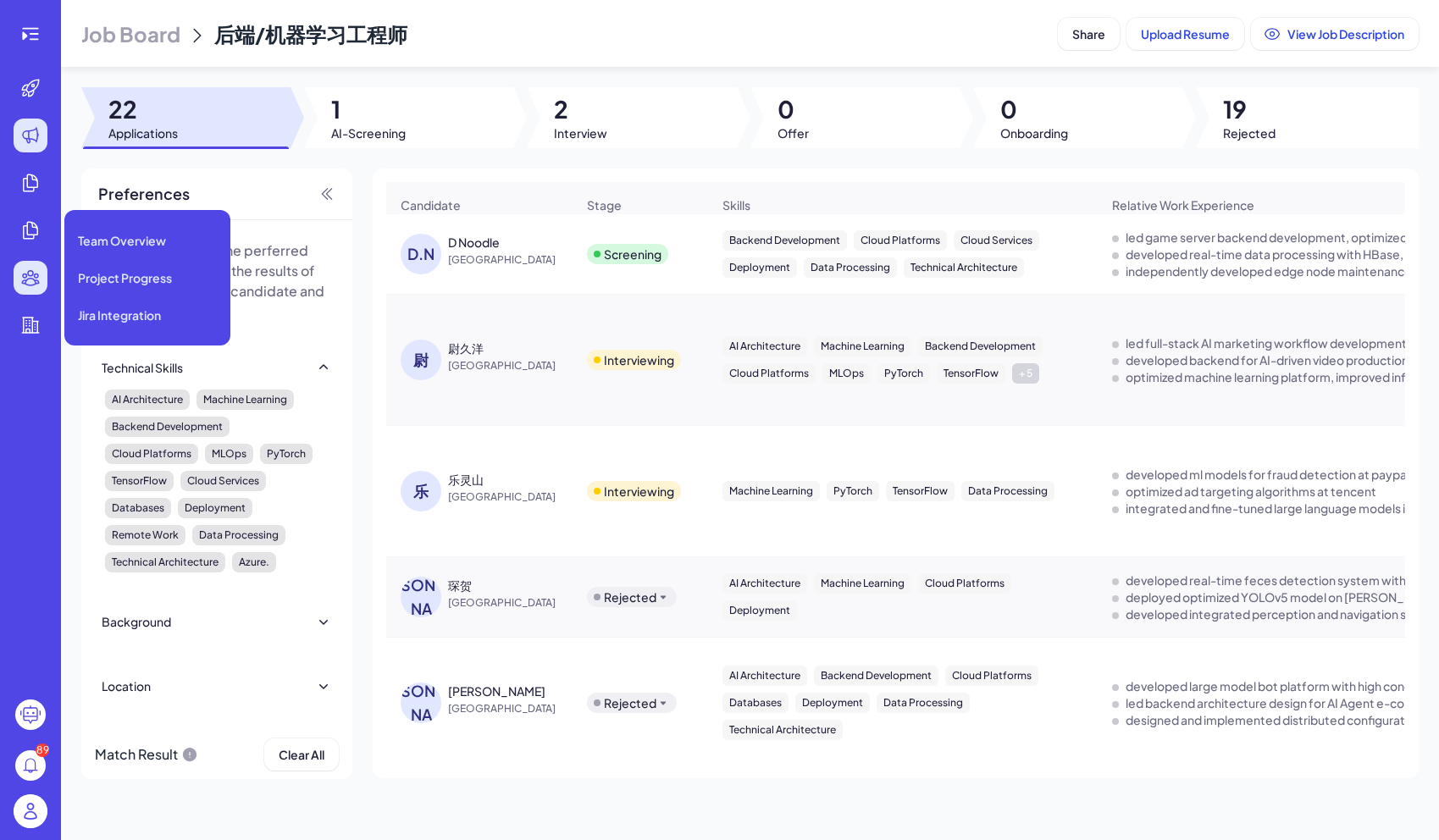
click at [47, 268] on div at bounding box center [31, 278] width 34 height 34
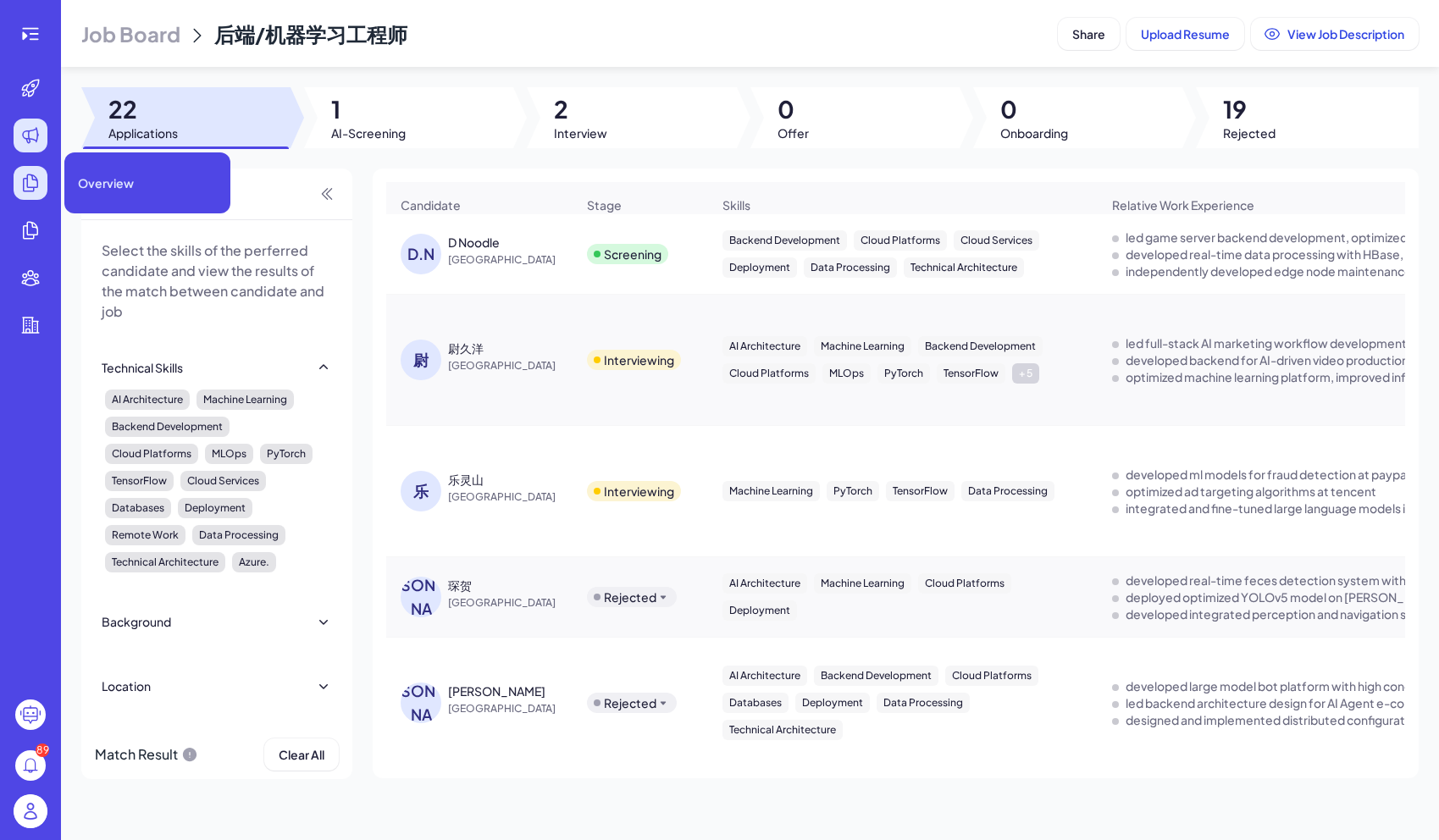
click at [42, 180] on div at bounding box center [31, 183] width 34 height 34
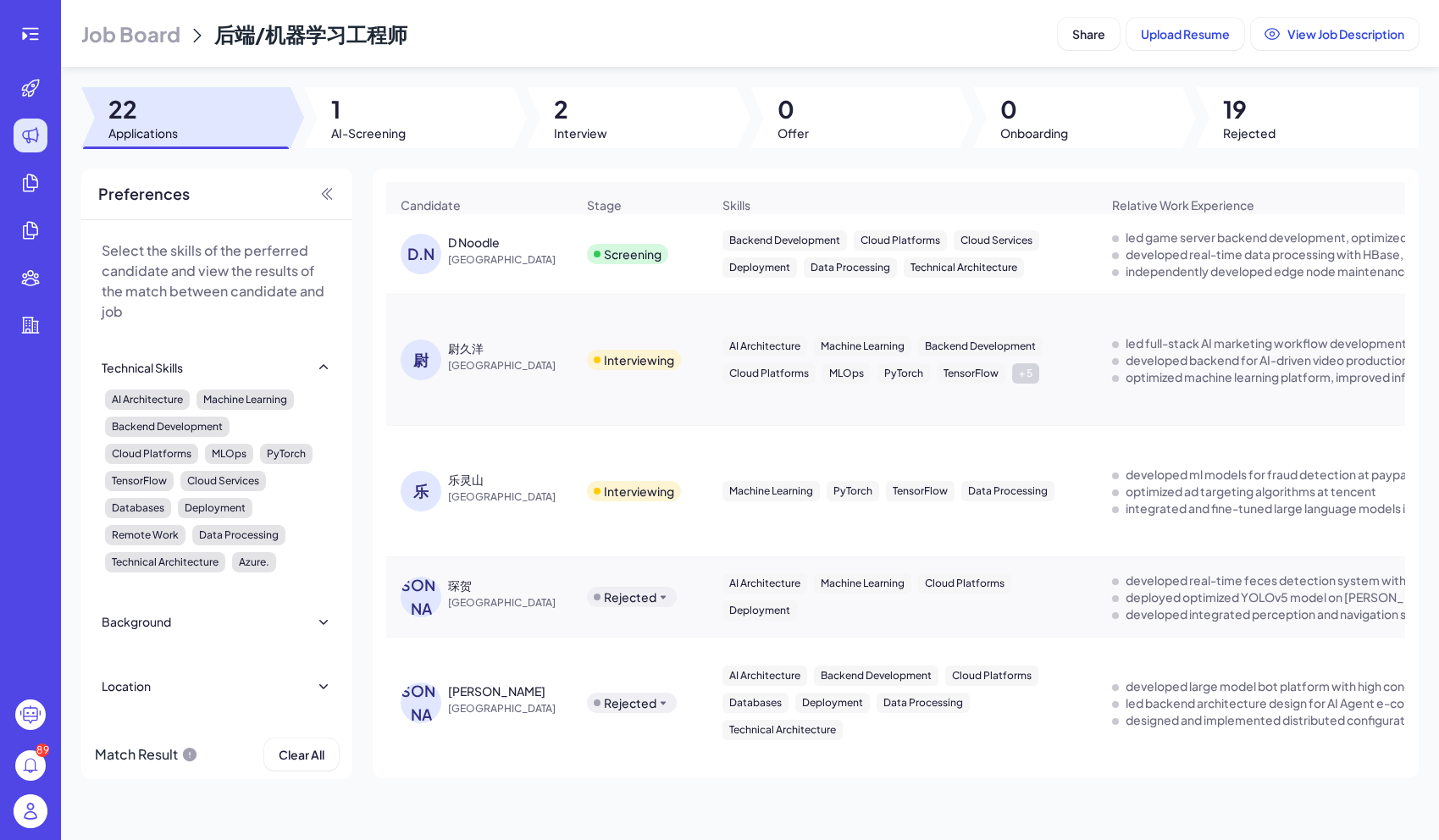
click at [40, 760] on circle at bounding box center [30, 765] width 31 height 31
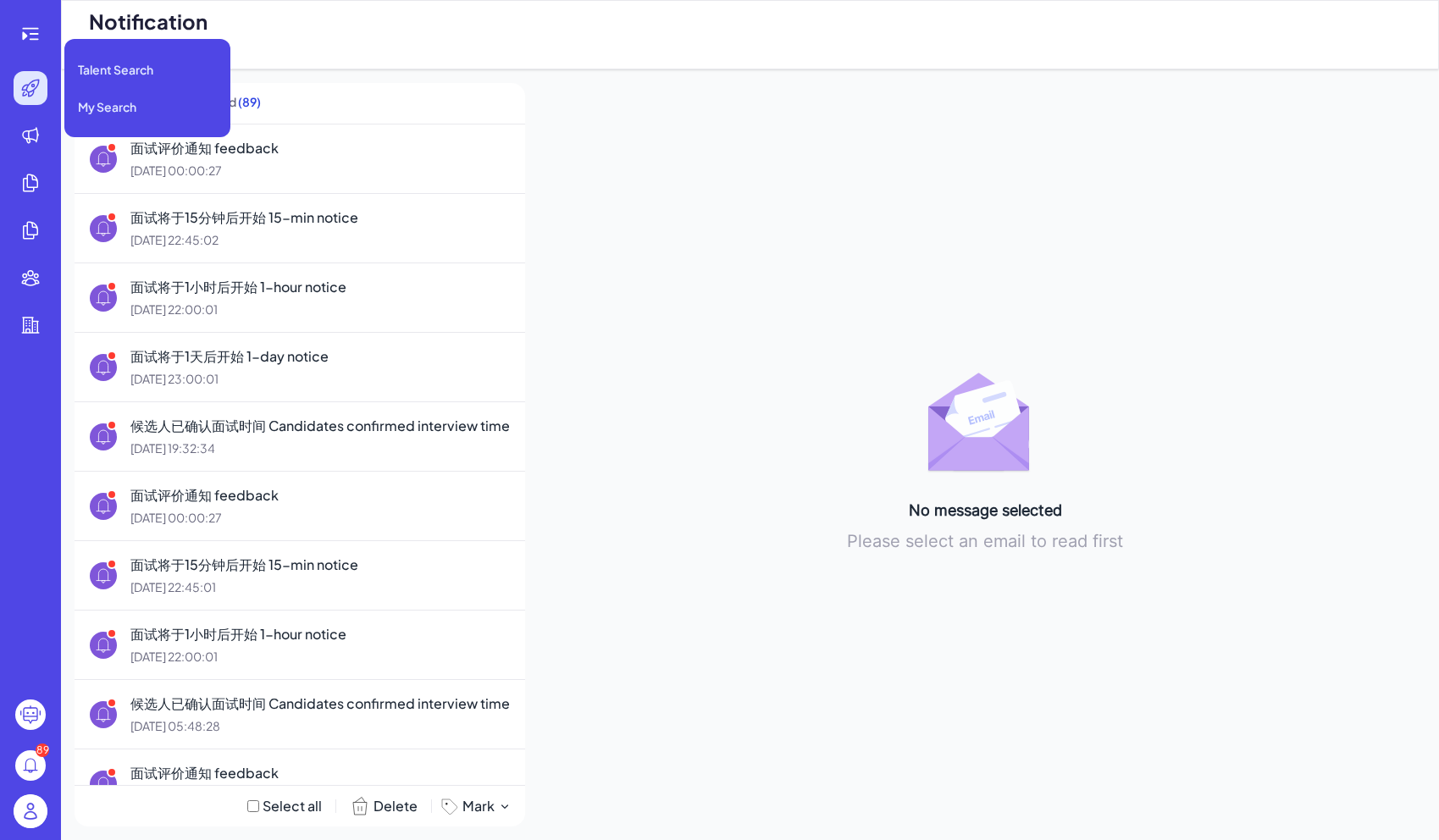
click at [33, 89] on icon at bounding box center [30, 88] width 17 height 17
click at [98, 68] on span "Talent Search" at bounding box center [116, 69] width 76 height 17
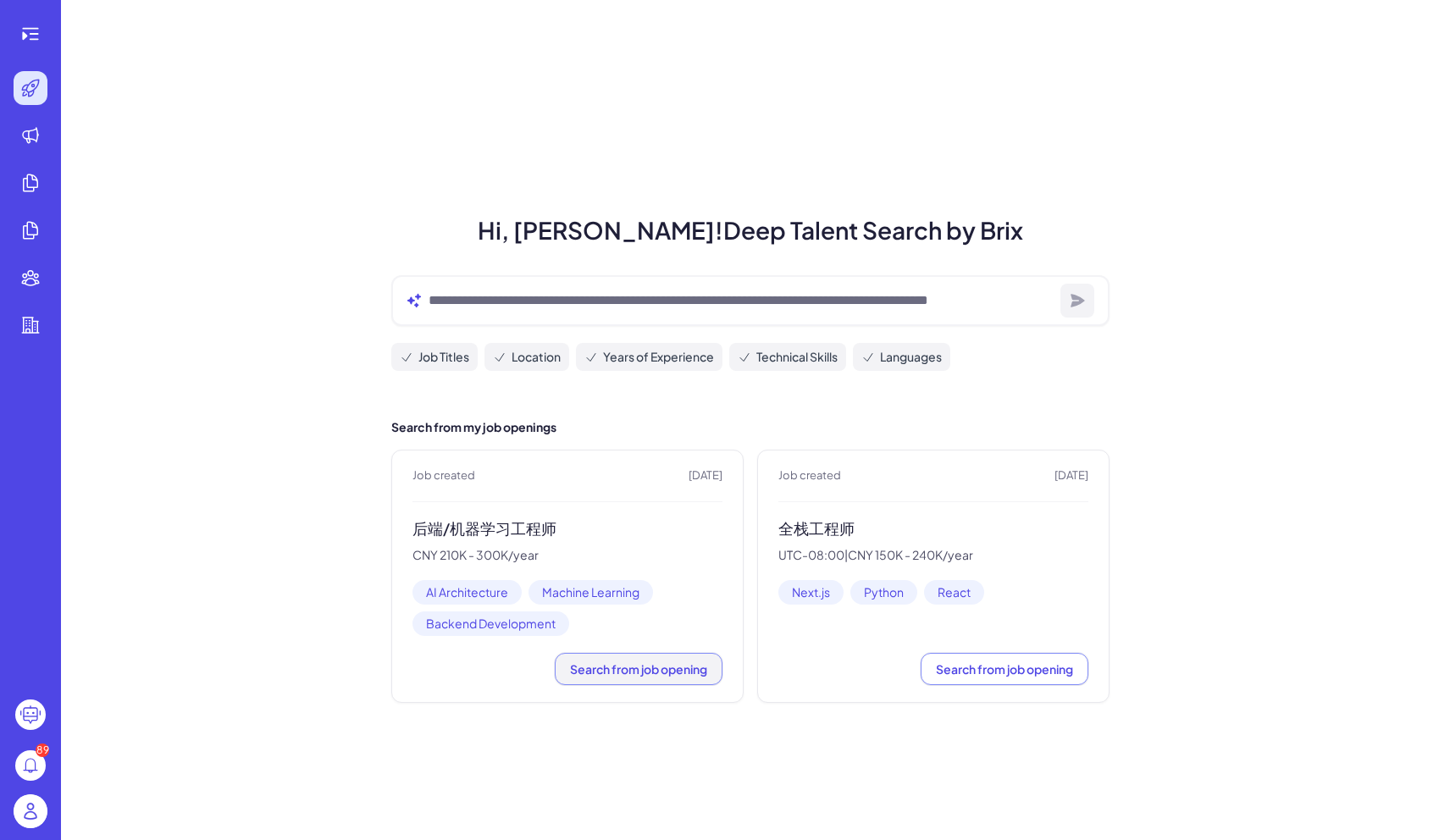
click at [589, 677] on button "Search from job opening" at bounding box center [638, 669] width 167 height 32
